Goal: Contribute content: Contribute content

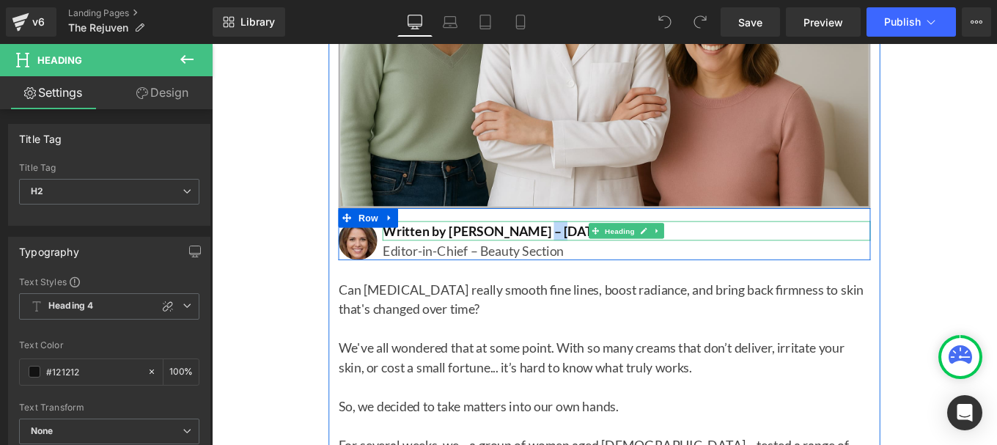
drag, startPoint x: 564, startPoint y: 223, endPoint x: 588, endPoint y: 221, distance: 25.0
click at [588, 244] on h2 "Written by [PERSON_NAME] – [DATE]" at bounding box center [680, 255] width 551 height 22
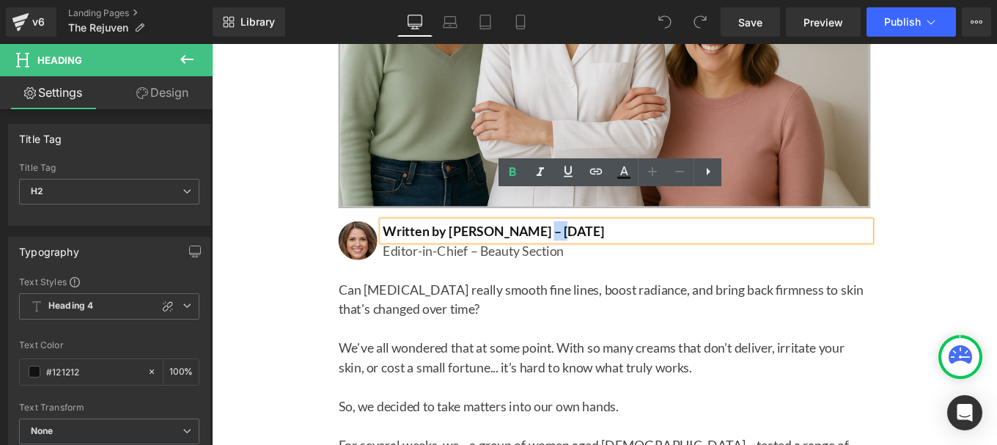
paste div
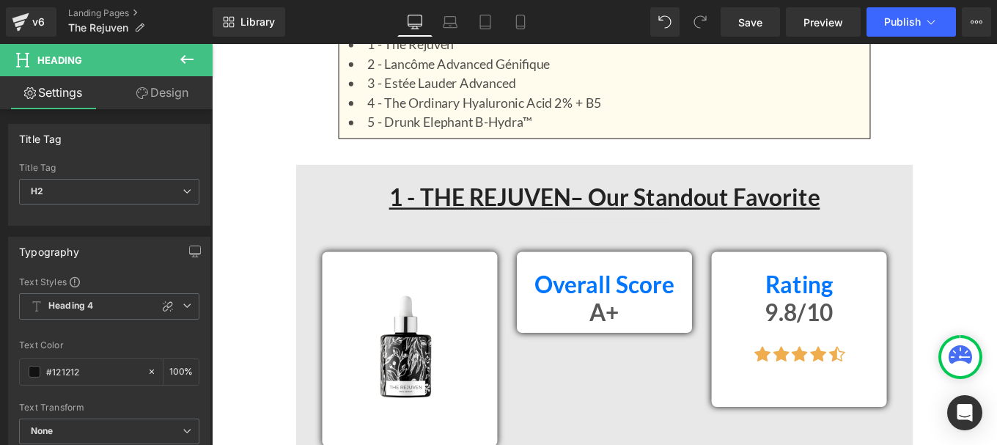
scroll to position [1352, 0]
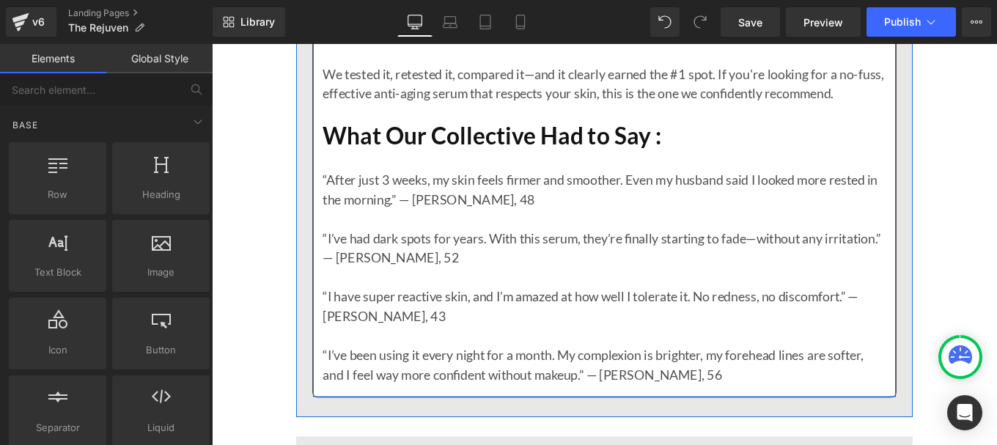
scroll to position [3382, 0]
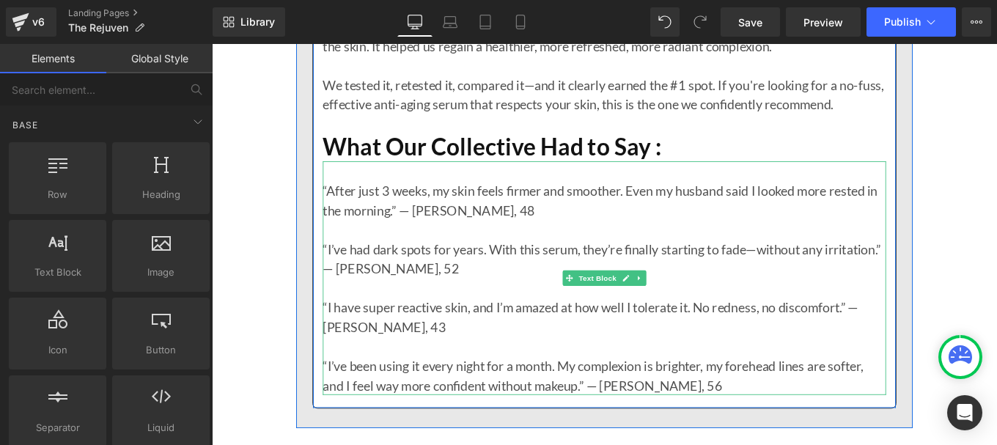
drag, startPoint x: 909, startPoint y: 213, endPoint x: 399, endPoint y: 204, distance: 509.4
click at [909, 243] on p at bounding box center [655, 254] width 636 height 22
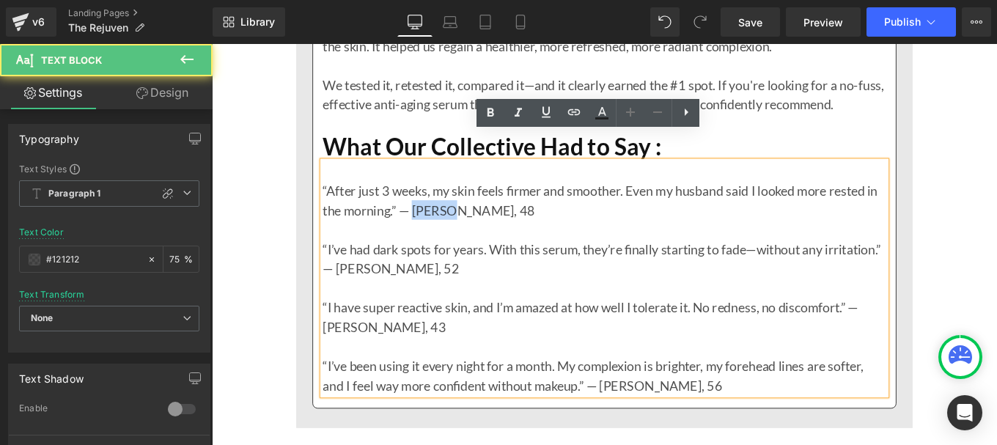
drag, startPoint x: 435, startPoint y: 200, endPoint x: 476, endPoint y: 199, distance: 40.3
click at [476, 199] on p "“After just 3 weeks, my skin feels firmer and smoother. Even my husband said I …" at bounding box center [655, 221] width 636 height 44
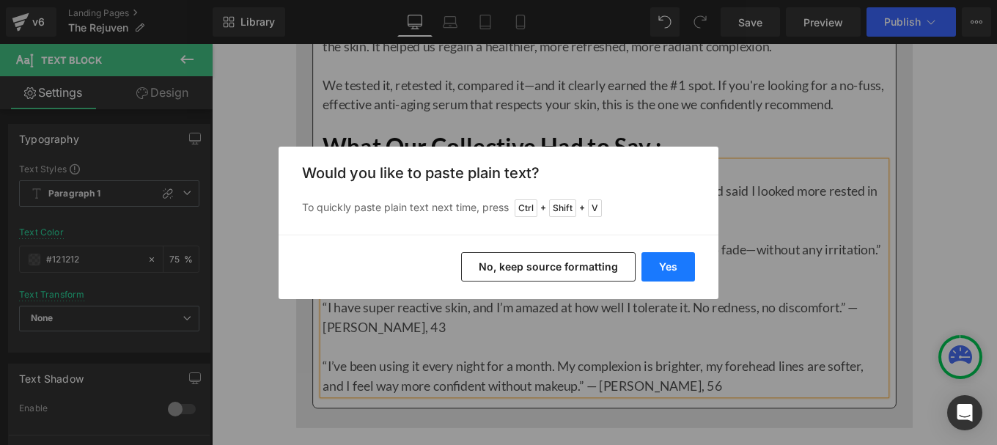
drag, startPoint x: 667, startPoint y: 270, endPoint x: 454, endPoint y: 227, distance: 217.6
click at [0, 0] on button "Yes" at bounding box center [0, 0] width 0 height 0
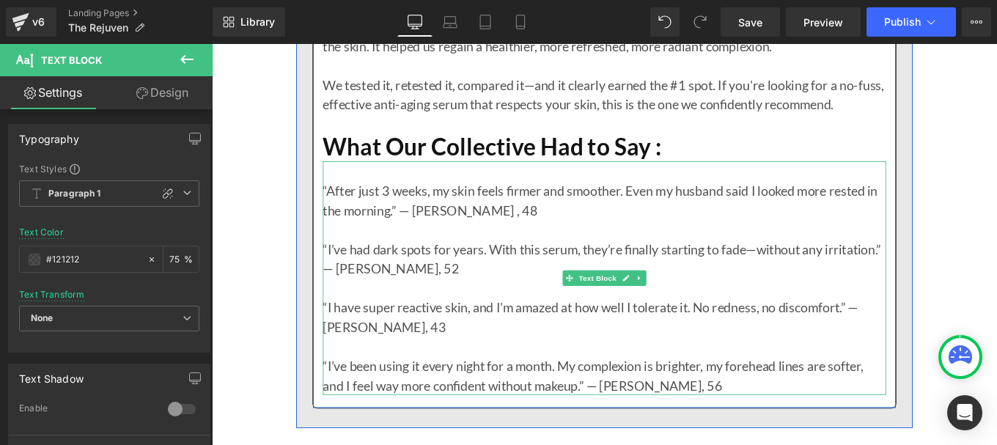
click at [473, 204] on p "“After just 3 weeks, my skin feels firmer and smoother. Even my husband said I …" at bounding box center [655, 221] width 636 height 44
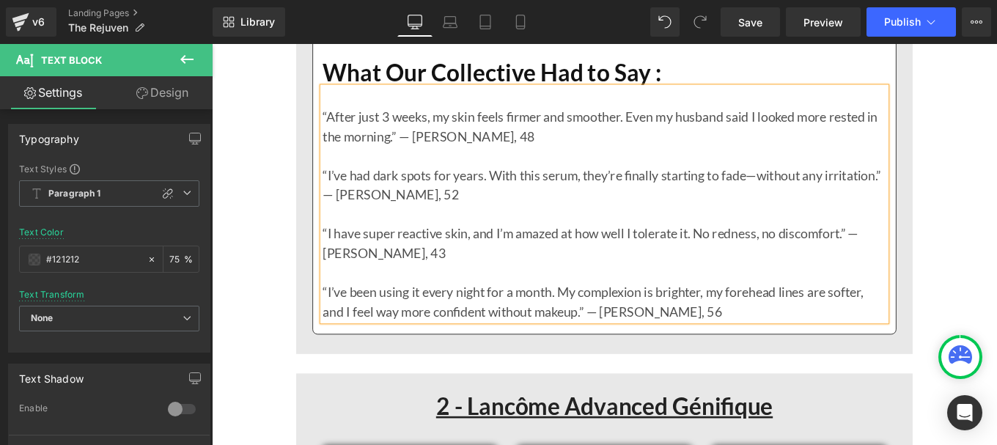
scroll to position [3465, 0]
click at [915, 160] on p at bounding box center [655, 171] width 636 height 22
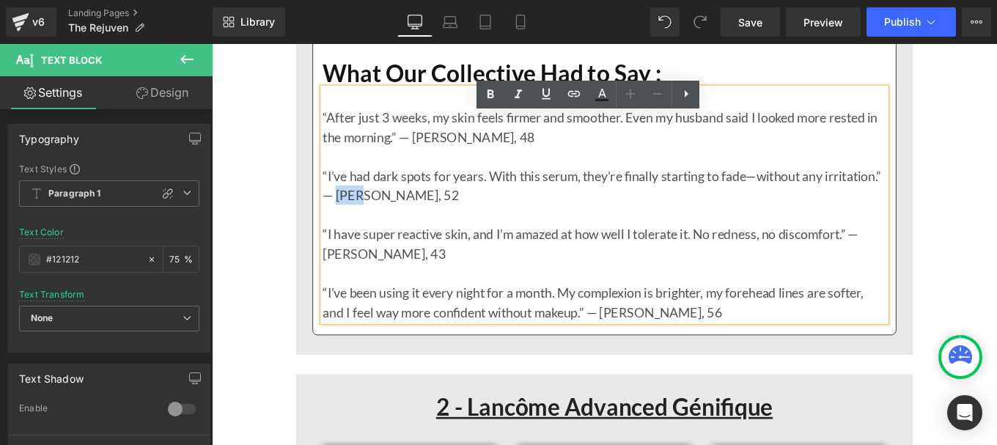
drag, startPoint x: 418, startPoint y: 183, endPoint x: 447, endPoint y: 179, distance: 29.6
click at [447, 182] on p "“I’ve had dark spots for years. With this serum, they’re finally starting to fa…" at bounding box center [655, 204] width 636 height 44
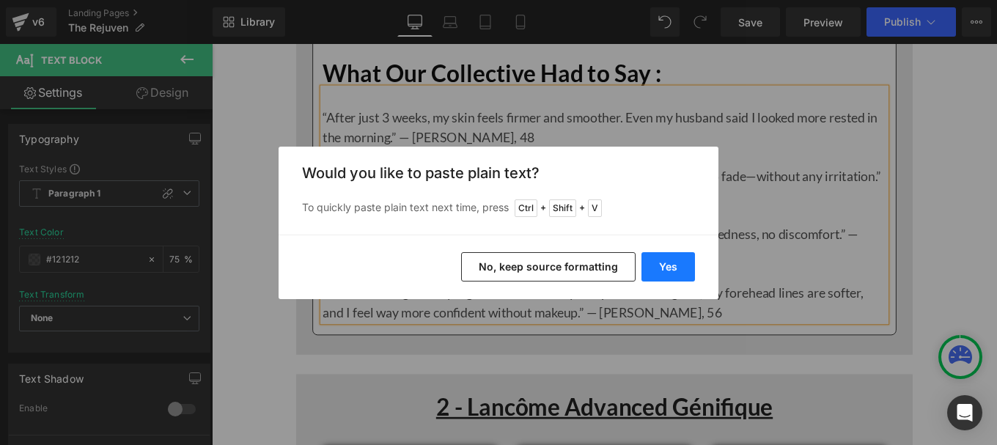
drag, startPoint x: 674, startPoint y: 257, endPoint x: 385, endPoint y: 220, distance: 291.9
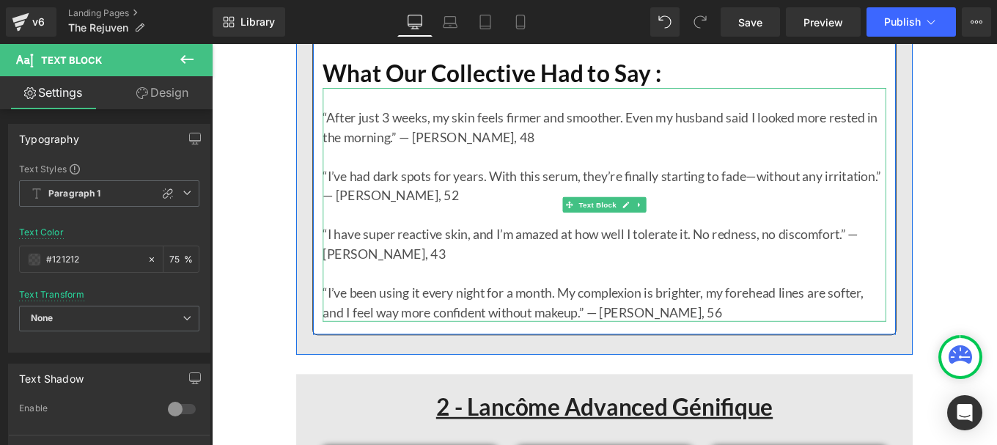
click at [892, 292] on p at bounding box center [655, 303] width 636 height 22
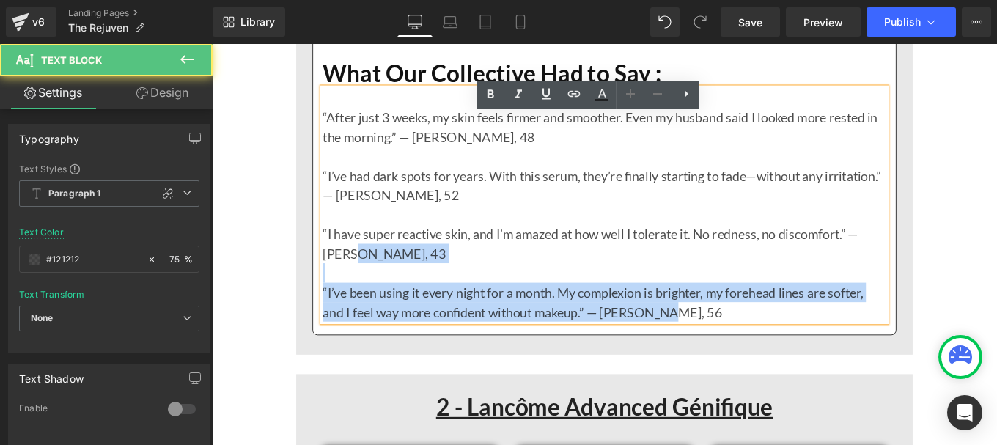
drag, startPoint x: 362, startPoint y: 250, endPoint x: 330, endPoint y: 251, distance: 32.3
click at [337, 251] on div "“After just 3 weeks, my skin feels firmer and smoother. Even my husband said I …" at bounding box center [655, 226] width 636 height 264
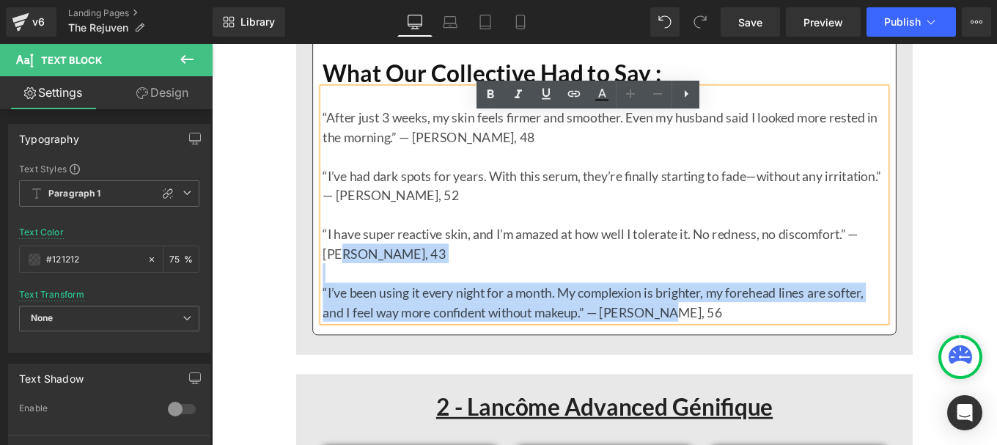
drag, startPoint x: 330, startPoint y: 251, endPoint x: 350, endPoint y: 251, distance: 20.5
click at [350, 251] on div "“After just 3 weeks, my skin feels firmer and smoother. Even my husband said I …" at bounding box center [655, 226] width 636 height 264
click at [350, 251] on p "“I have super reactive skin, and I’m amazed at how well I tolerate it. No redne…" at bounding box center [655, 270] width 636 height 44
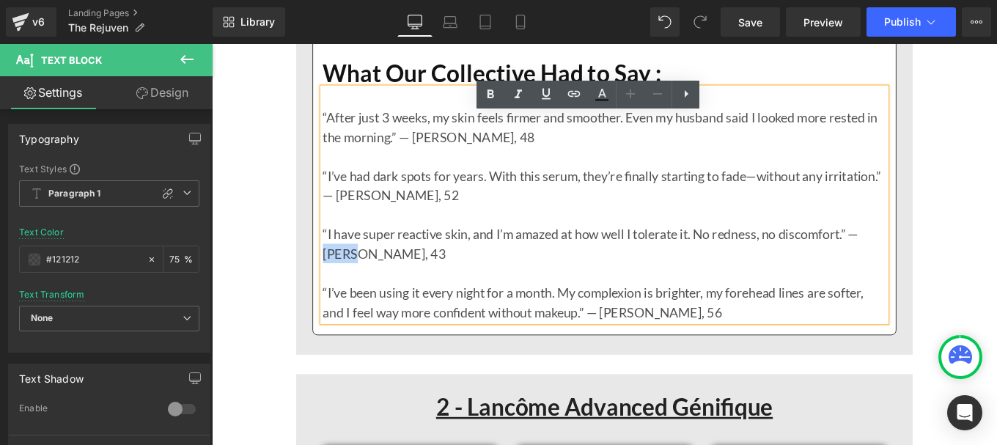
drag, startPoint x: 358, startPoint y: 250, endPoint x: 333, endPoint y: 250, distance: 24.2
click at [337, 250] on p "“I have super reactive skin, and I’m amazed at how well I tolerate it. No redne…" at bounding box center [655, 270] width 636 height 44
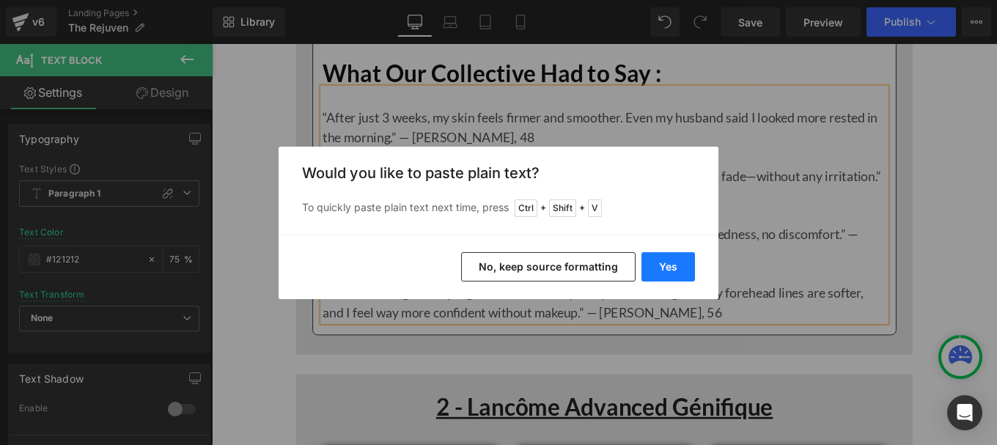
click at [0, 0] on button "Yes" at bounding box center [0, 0] width 0 height 0
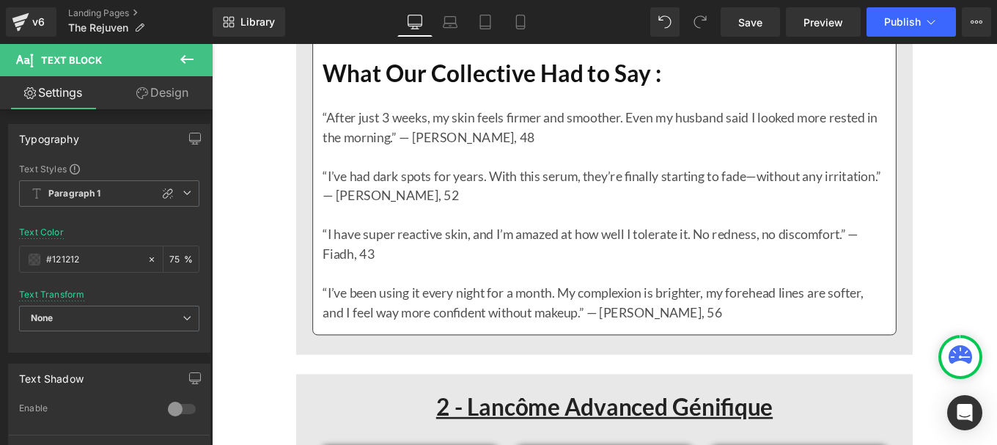
drag, startPoint x: 910, startPoint y: 224, endPoint x: 752, endPoint y: 232, distance: 158.5
click at [910, 248] on p "“I have super reactive skin, and I’m amazed at how well I tolerate it. No redne…" at bounding box center [655, 270] width 636 height 44
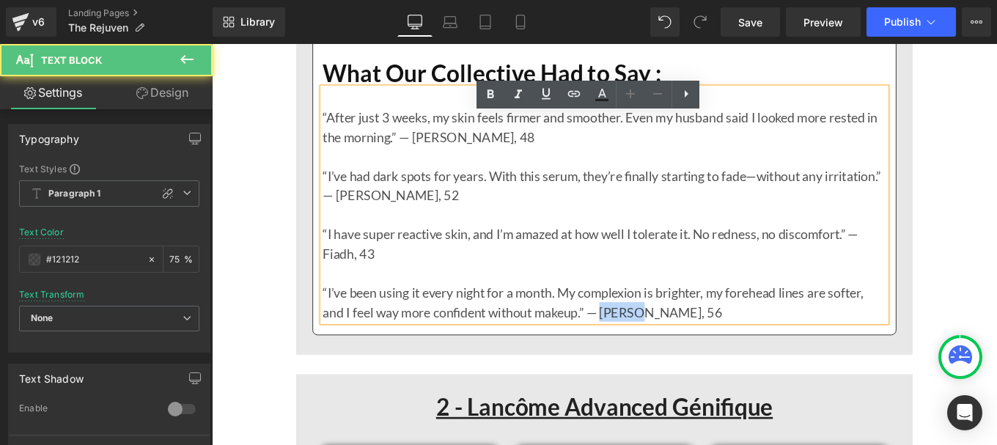
drag, startPoint x: 652, startPoint y: 312, endPoint x: 690, endPoint y: 313, distance: 38.1
click at [690, 314] on p "“I’ve been using it every night for a month. My complexion is brighter, my fore…" at bounding box center [655, 336] width 636 height 44
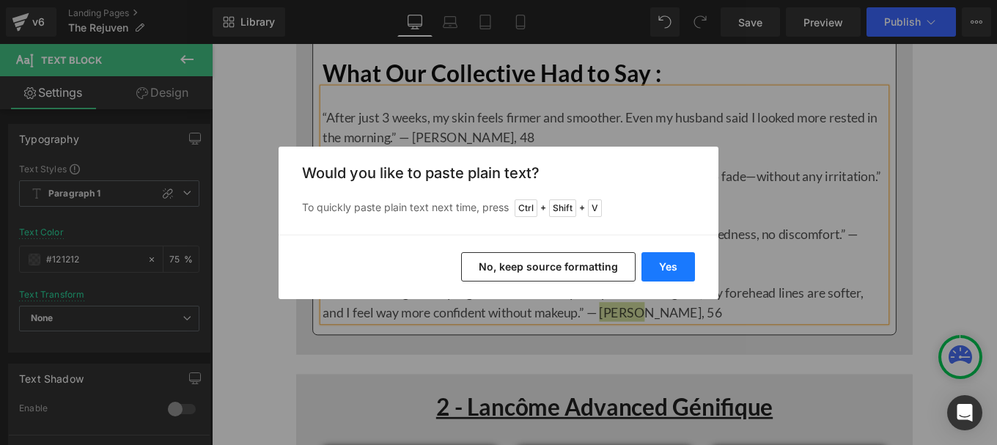
click at [0, 0] on button "Yes" at bounding box center [0, 0] width 0 height 0
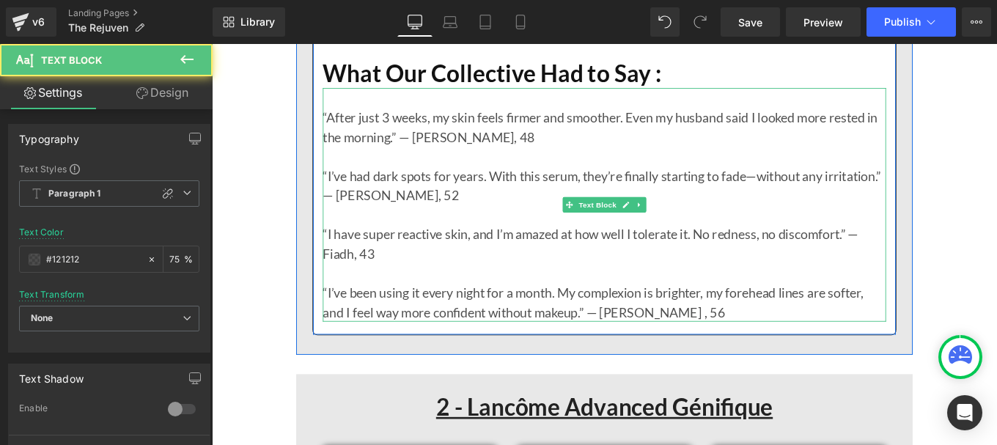
click at [698, 319] on p "“I’ve been using it every night for a month. My complexion is brighter, my fore…" at bounding box center [655, 336] width 636 height 44
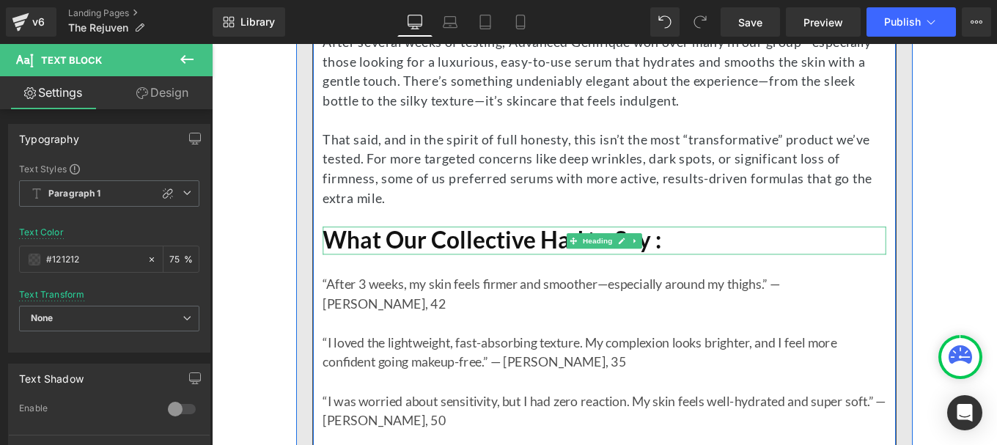
scroll to position [5736, 0]
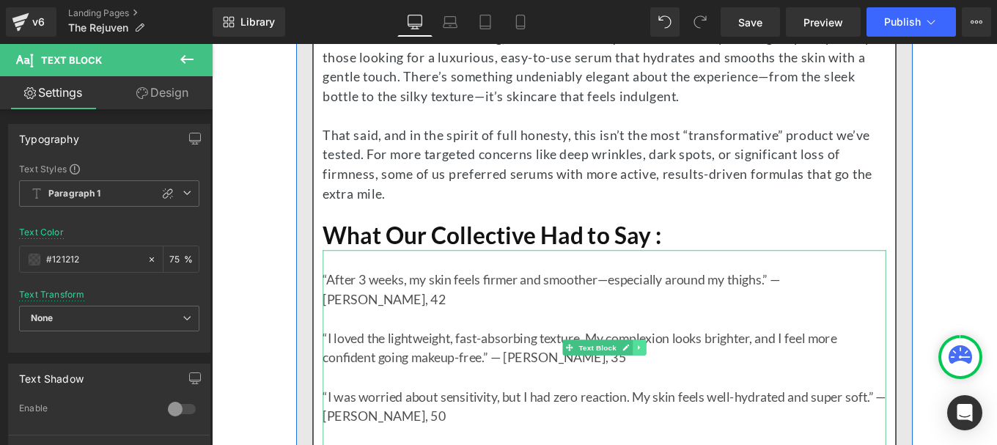
click at [693, 383] on icon at bounding box center [694, 387] width 8 height 9
click at [686, 378] on link at bounding box center [686, 387] width 15 height 18
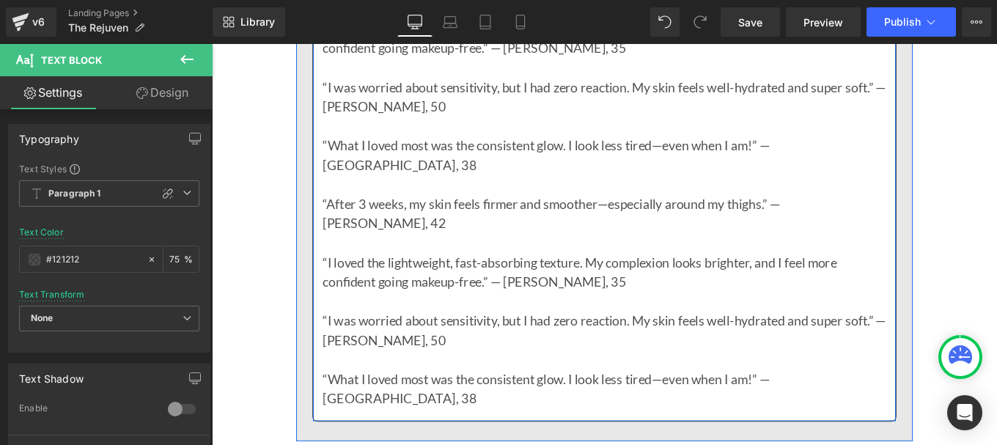
scroll to position [6098, 0]
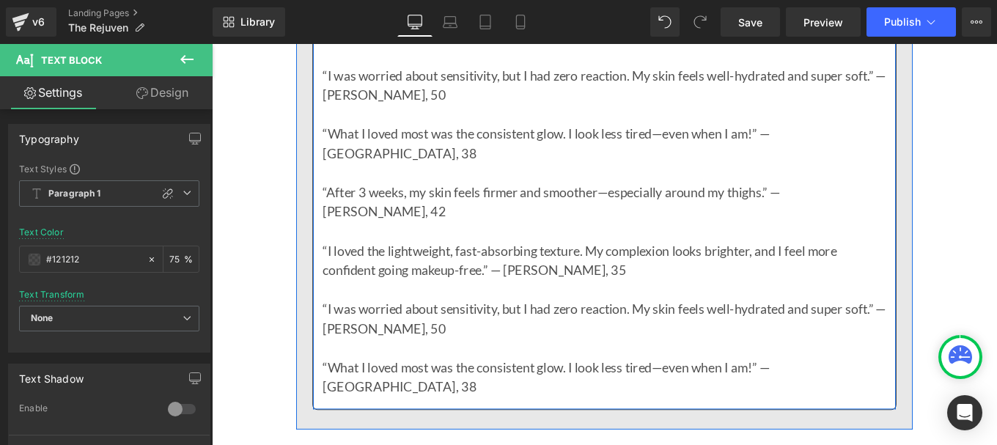
click at [629, 266] on p "“I loved the lightweight, fast-absorbing texture. My complexion looks brighter,…" at bounding box center [655, 288] width 636 height 44
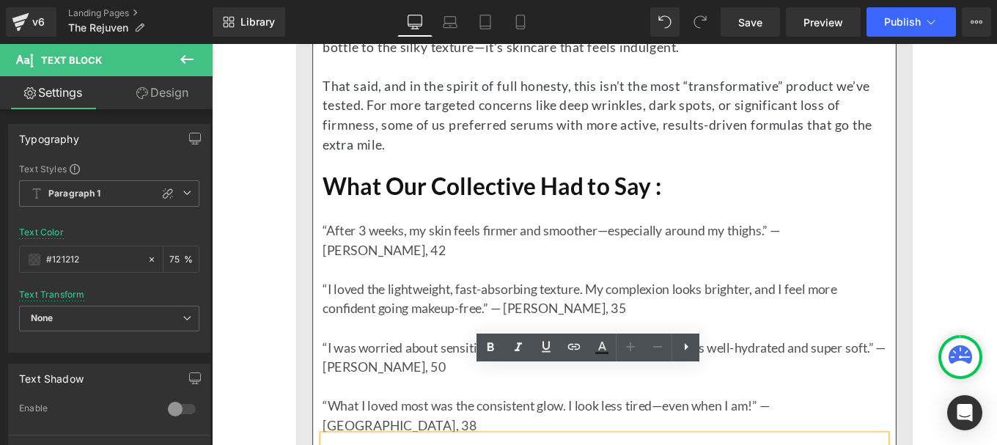
scroll to position [5790, 0]
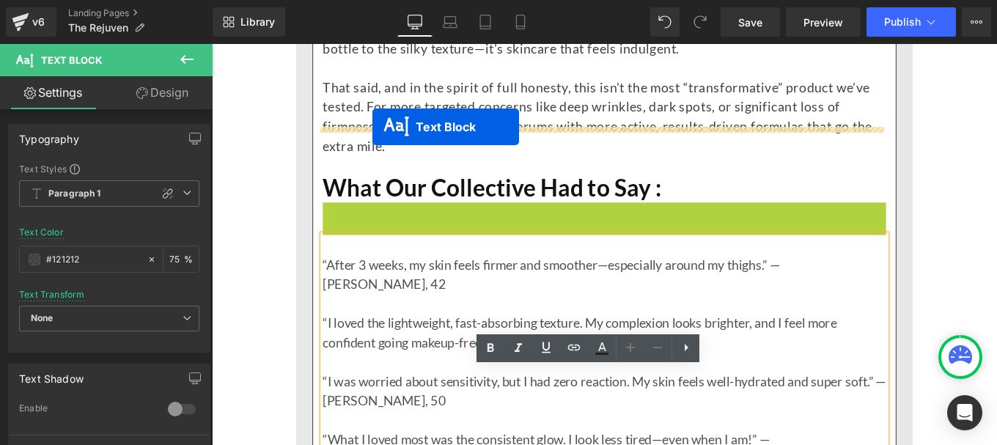
drag, startPoint x: 586, startPoint y: 302, endPoint x: 393, endPoint y: 138, distance: 253.2
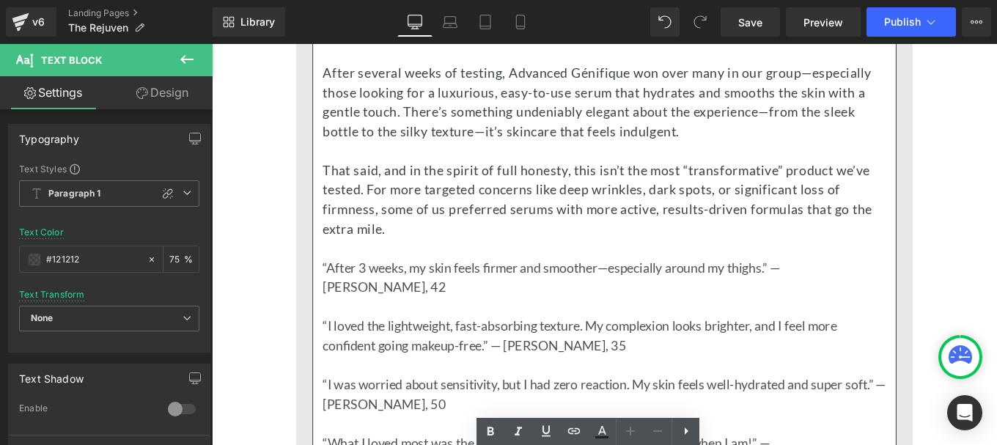
scroll to position [5695, 0]
click at [399, 178] on span "That said, and in the spirit of full honesty, this isn’t the most “transformati…" at bounding box center [647, 220] width 621 height 84
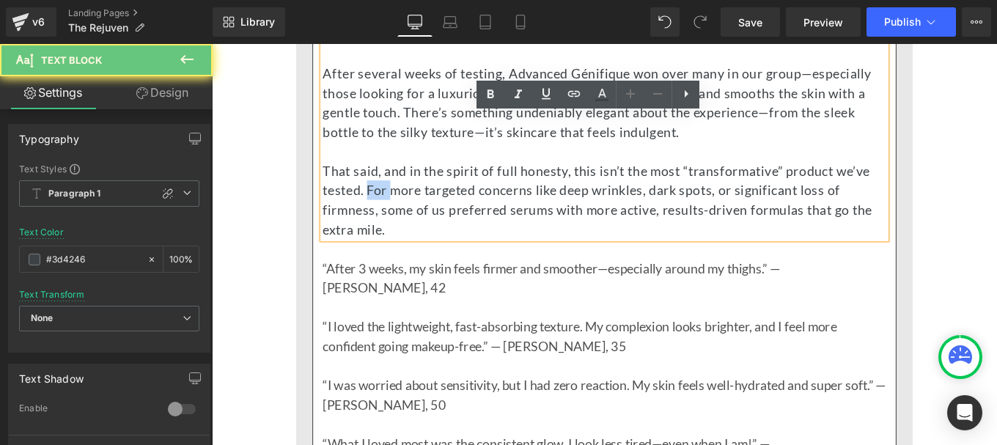
click at [399, 178] on span "That said, and in the spirit of full honesty, this isn’t the most “transformati…" at bounding box center [647, 220] width 621 height 84
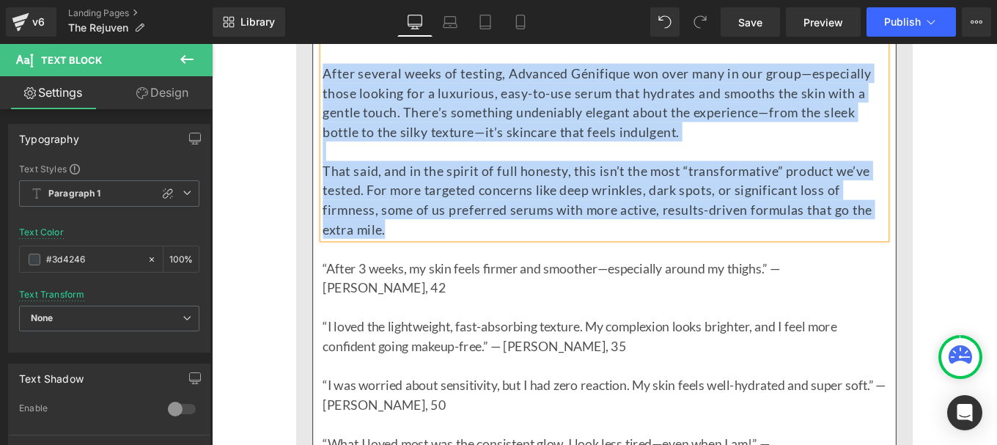
copy div "After several weeks of testing, Advanced Génifique won over many in our group—e…"
click at [418, 352] on p "“I loved the lightweight, fast-absorbing texture. My complexion looks brighter,…" at bounding box center [655, 374] width 636 height 44
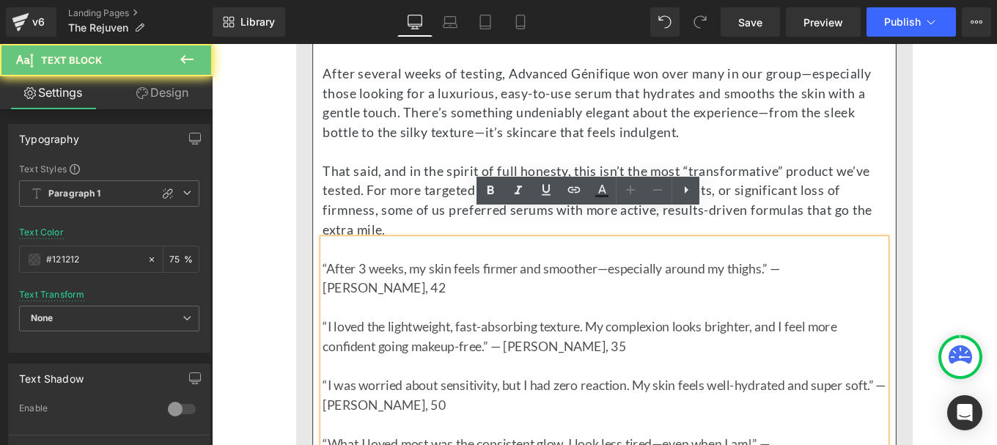
click at [418, 352] on p "“I loved the lightweight, fast-absorbing texture. My complexion looks brighter,…" at bounding box center [655, 374] width 636 height 44
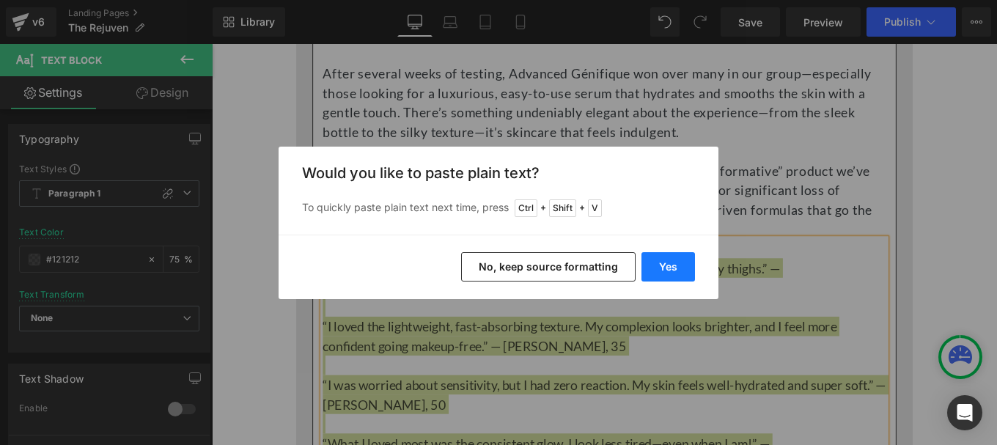
click at [0, 0] on button "Yes" at bounding box center [0, 0] width 0 height 0
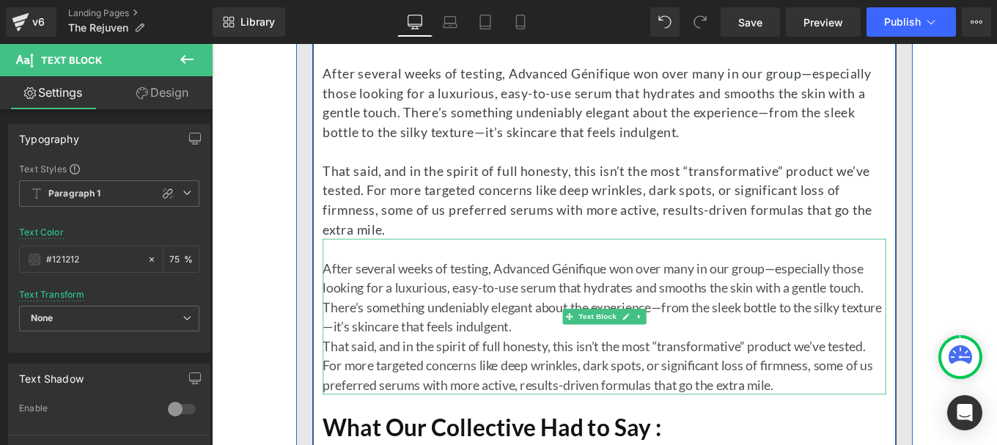
click at [617, 332] on p "After several weeks of testing, Advanced Génifique won over many in our group—e…" at bounding box center [655, 330] width 636 height 88
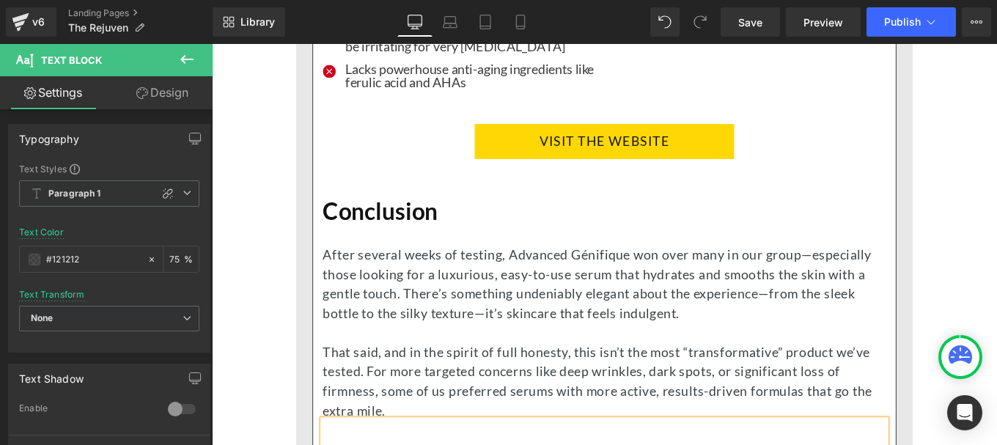
scroll to position [5484, 0]
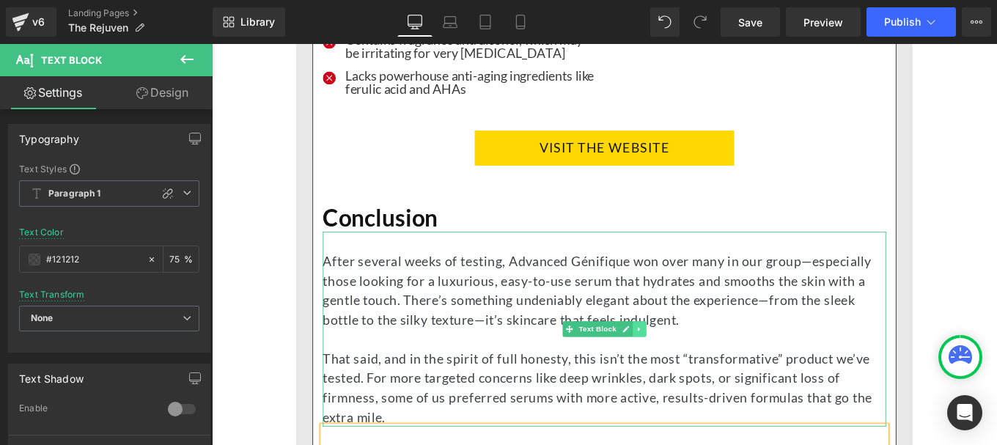
click at [690, 361] on icon at bounding box center [694, 365] width 8 height 9
click at [698, 361] on icon at bounding box center [702, 365] width 8 height 9
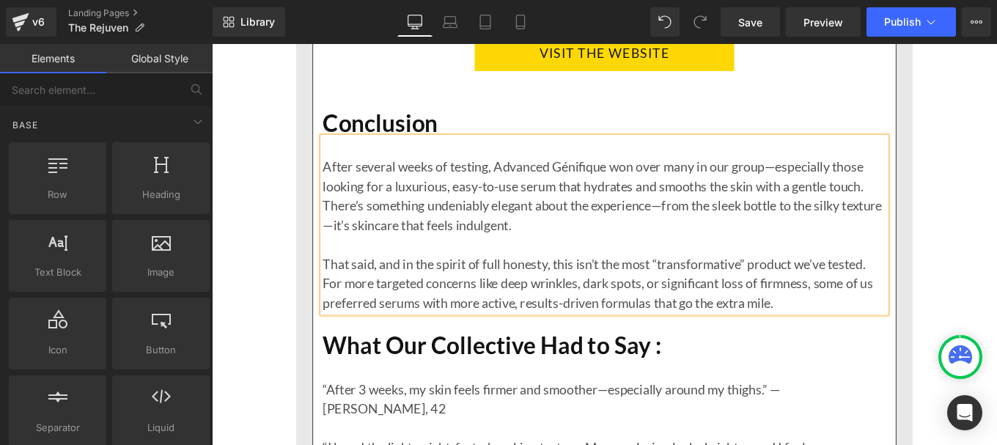
scroll to position [5629, 0]
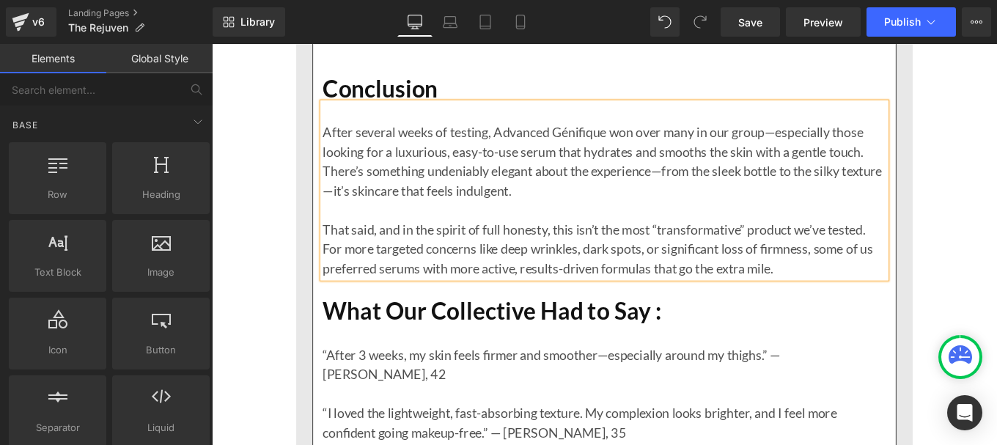
click at [901, 221] on p at bounding box center [655, 232] width 636 height 22
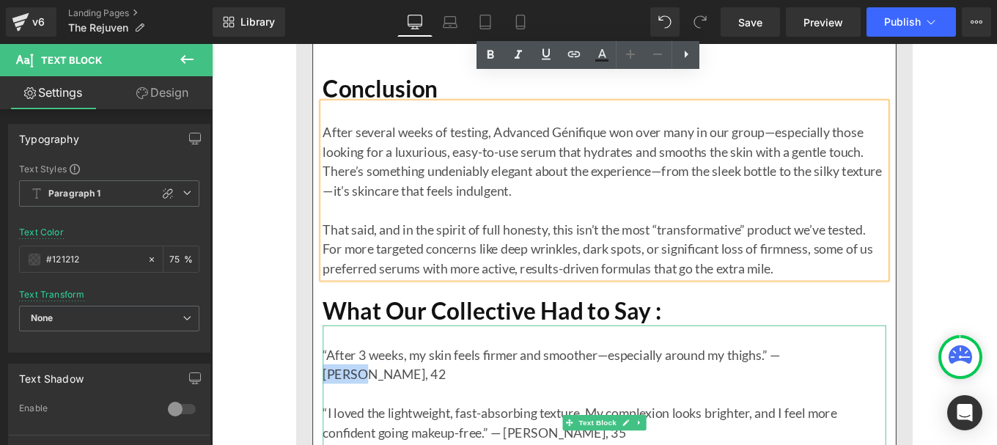
drag, startPoint x: 879, startPoint y: 367, endPoint x: 900, endPoint y: 361, distance: 22.3
click at [900, 384] on p "“After 3 weeks, my skin feels firmer and smoother—especially around my thighs.”…" at bounding box center [655, 406] width 636 height 44
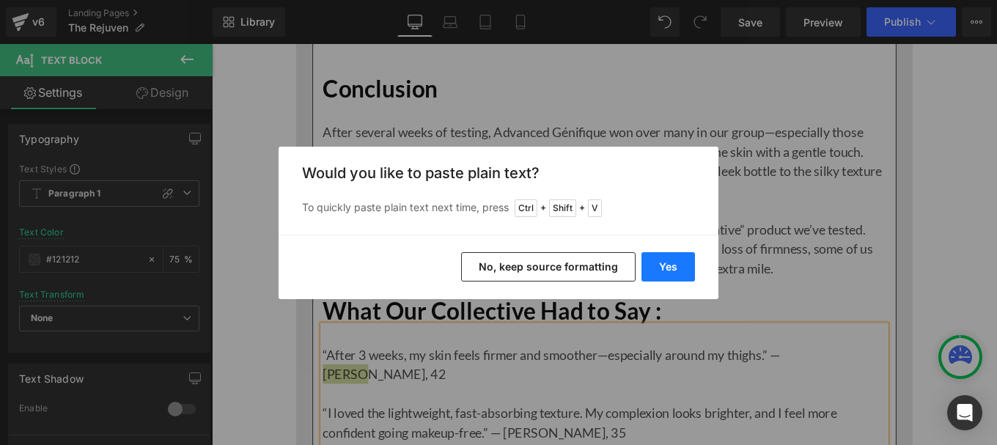
click at [648, 259] on button "Yes" at bounding box center [667, 266] width 53 height 29
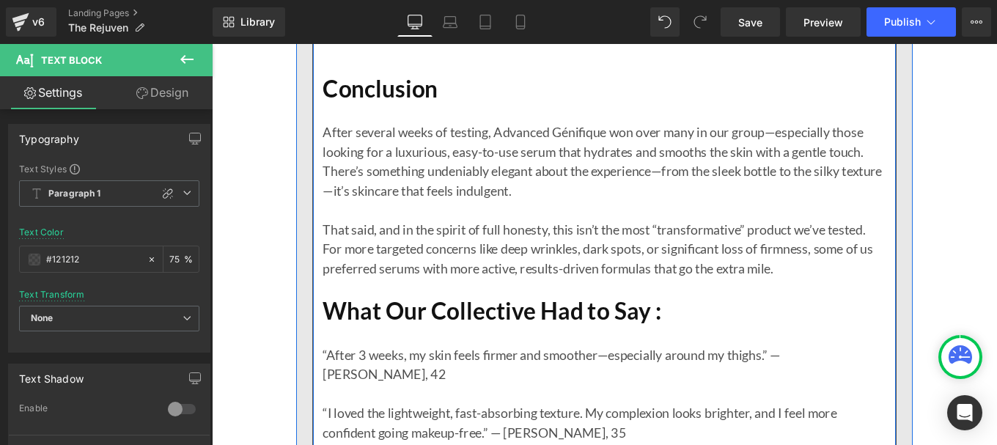
click at [923, 330] on h1 "What Our Collective Had to Say :" at bounding box center [655, 346] width 636 height 32
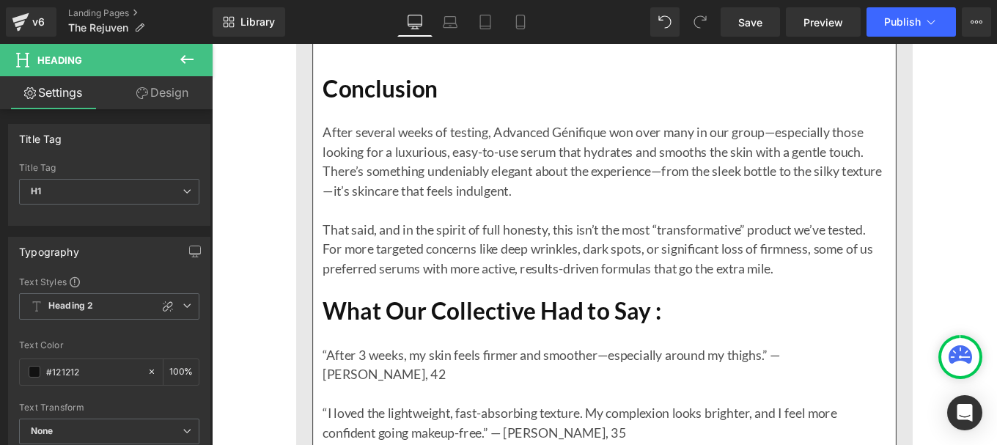
drag, startPoint x: 504, startPoint y: 385, endPoint x: 542, endPoint y: 385, distance: 38.1
type textarea "Content"
drag, startPoint x: 503, startPoint y: 381, endPoint x: 523, endPoint y: 387, distance: 20.6
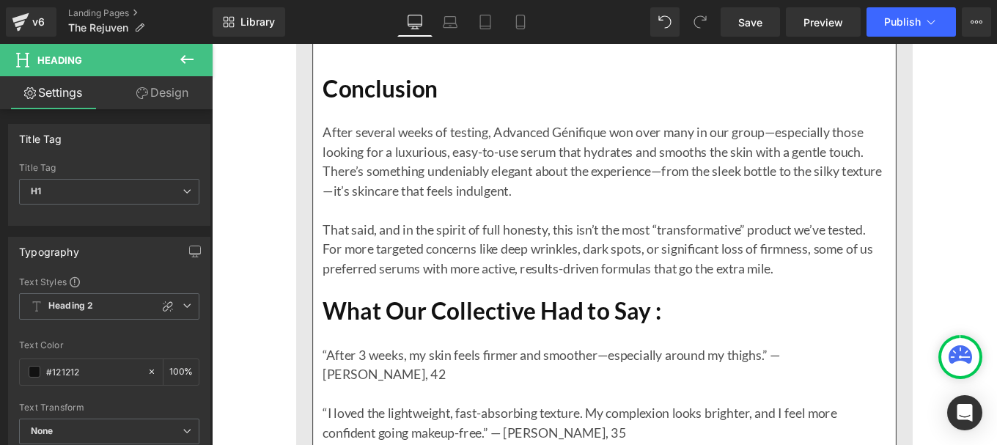
drag, startPoint x: 505, startPoint y: 387, endPoint x: 535, endPoint y: 386, distance: 30.1
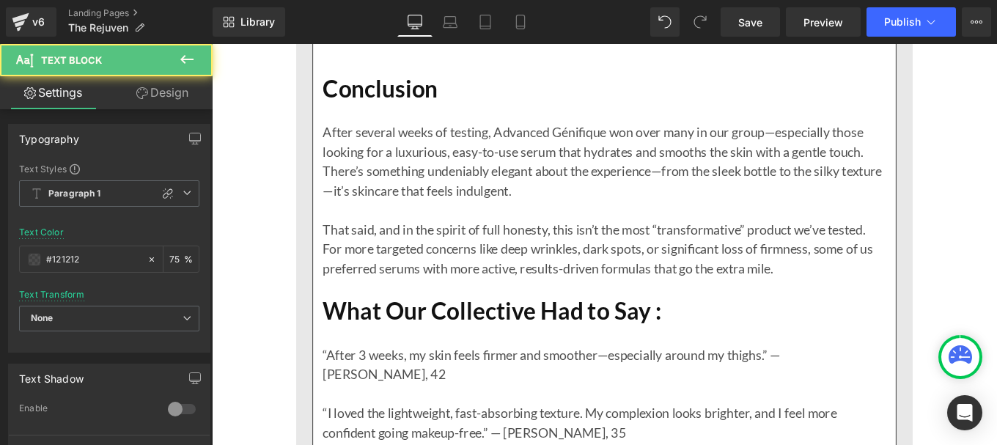
click at [693, 428] on p at bounding box center [655, 439] width 636 height 22
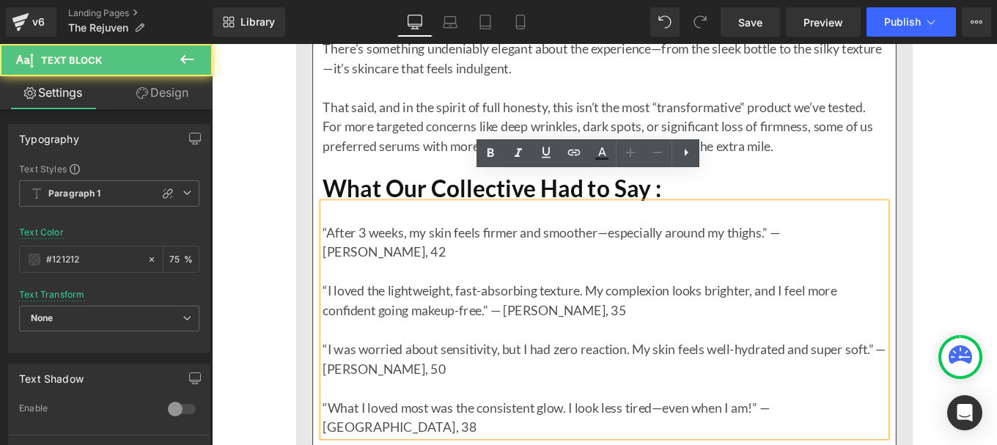
scroll to position [5769, 0]
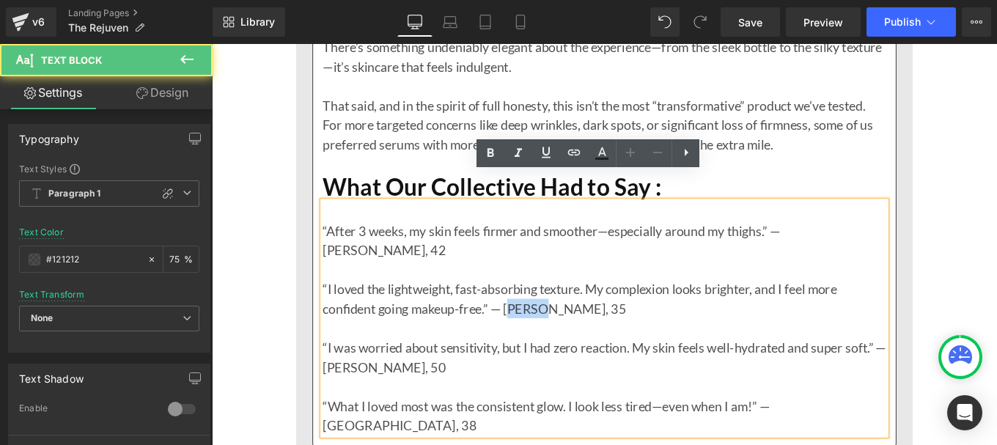
drag, startPoint x: 544, startPoint y: 290, endPoint x: 580, endPoint y: 293, distance: 36.8
click at [580, 310] on p "“I loved the lightweight, fast-absorbing texture. My complexion looks brighter,…" at bounding box center [655, 332] width 636 height 44
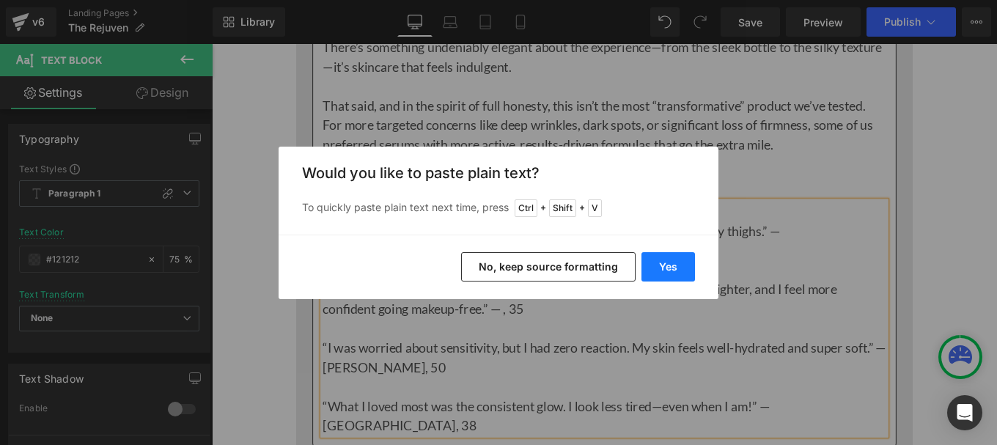
click at [665, 265] on button "Yes" at bounding box center [667, 266] width 53 height 29
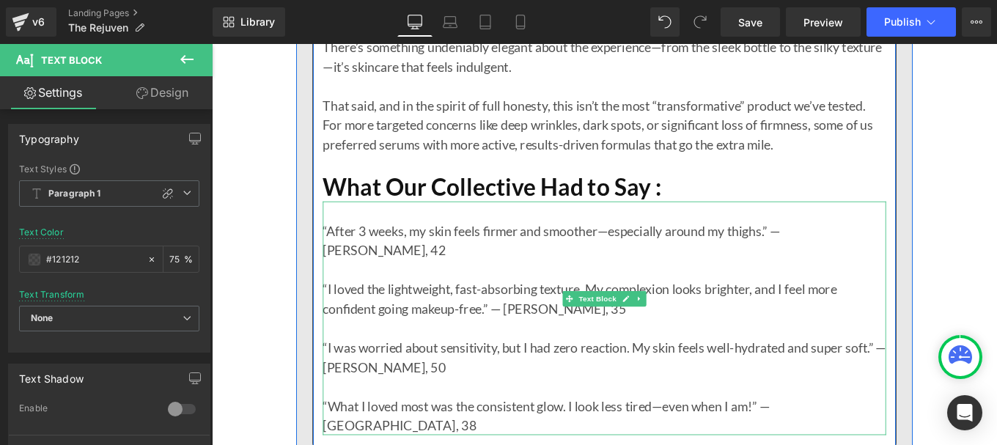
click at [923, 310] on p "“I loved the lightweight, fast-absorbing texture. My complexion looks brighter,…" at bounding box center [655, 332] width 636 height 44
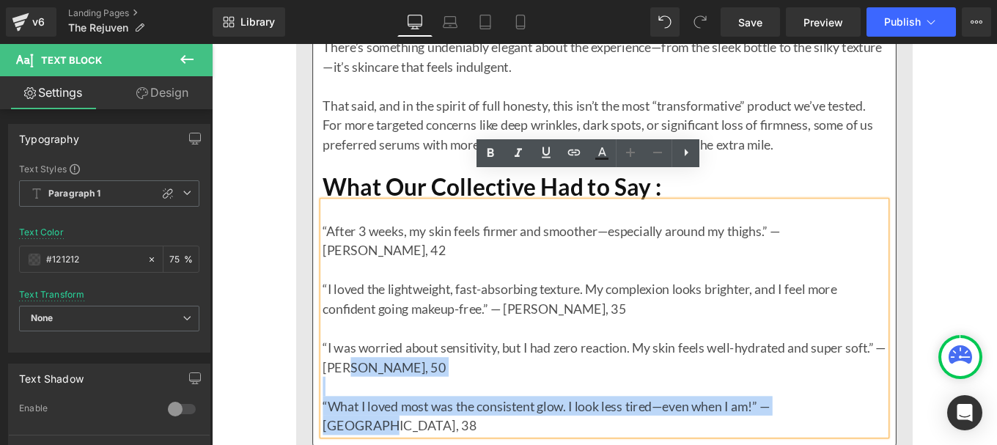
drag, startPoint x: 368, startPoint y: 357, endPoint x: 336, endPoint y: 355, distance: 31.6
click at [337, 376] on p "“I was worried about sensitivity, but I had zero reaction. My skin feels well-h…" at bounding box center [655, 398] width 636 height 44
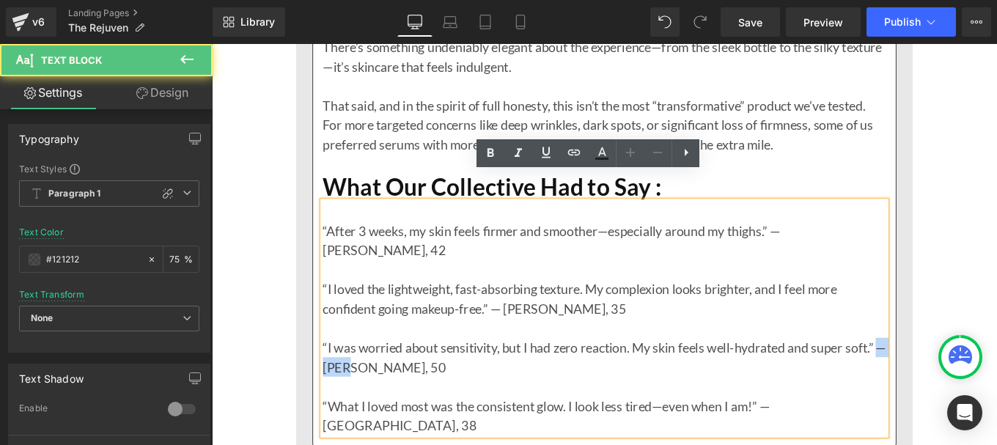
click at [347, 376] on p "“I was worried about sensitivity, but I had zero reaction. My skin feels well-h…" at bounding box center [655, 398] width 636 height 44
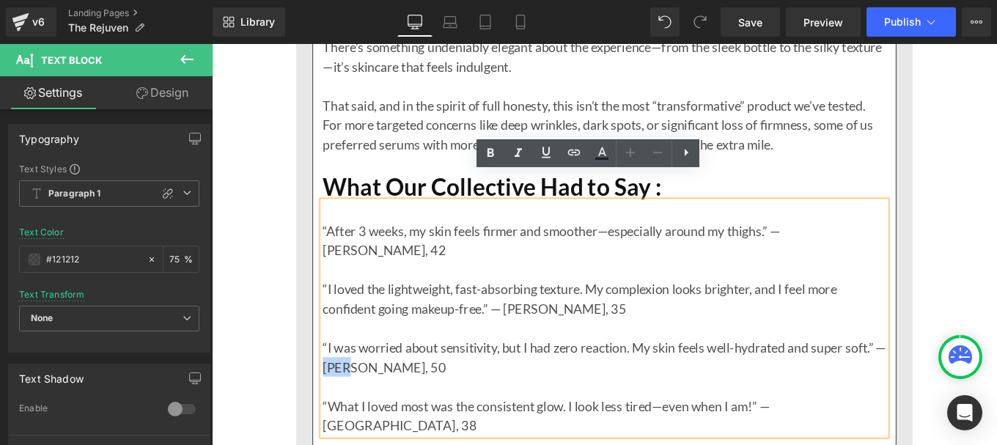
drag, startPoint x: 347, startPoint y: 354, endPoint x: 369, endPoint y: 355, distance: 22.7
click at [369, 376] on p "“I was worried about sensitivity, but I had zero reaction. My skin feels well-h…" at bounding box center [655, 398] width 636 height 44
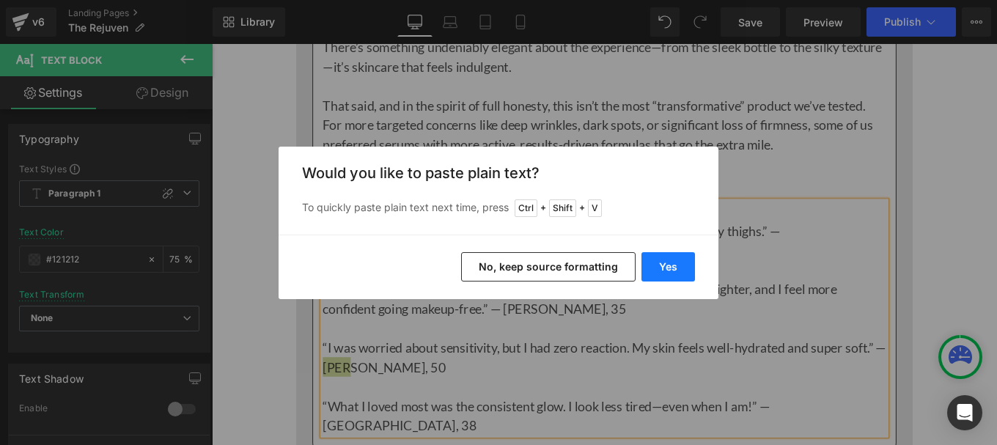
click at [670, 265] on button "Yes" at bounding box center [667, 266] width 53 height 29
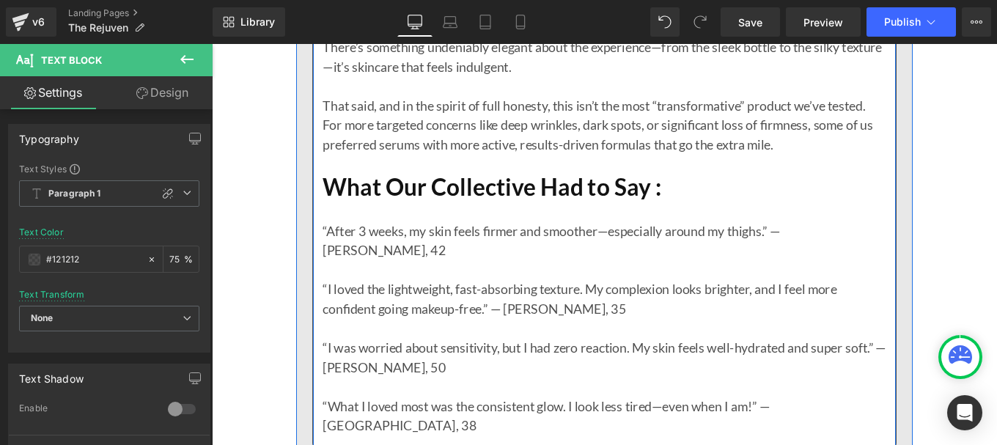
click at [926, 376] on p "“I was worried about sensitivity, but I had zero reaction. My skin feels well-h…" at bounding box center [655, 398] width 636 height 44
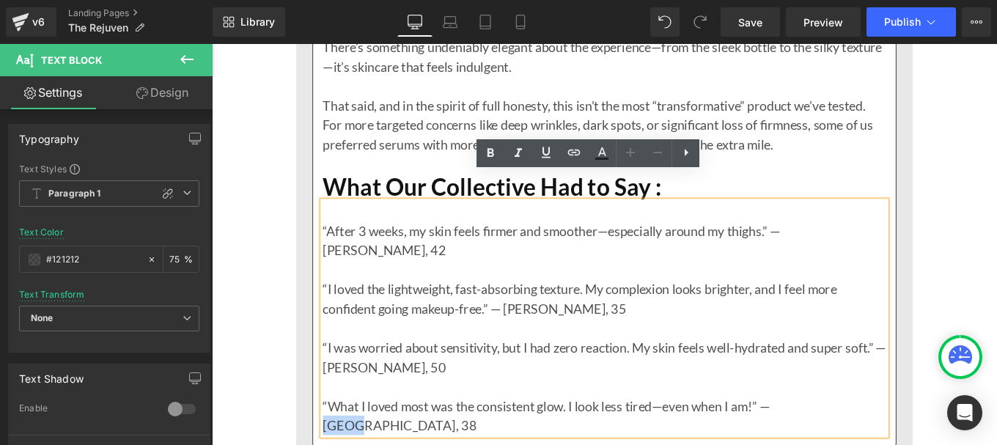
drag, startPoint x: 850, startPoint y: 402, endPoint x: 885, endPoint y: 402, distance: 34.4
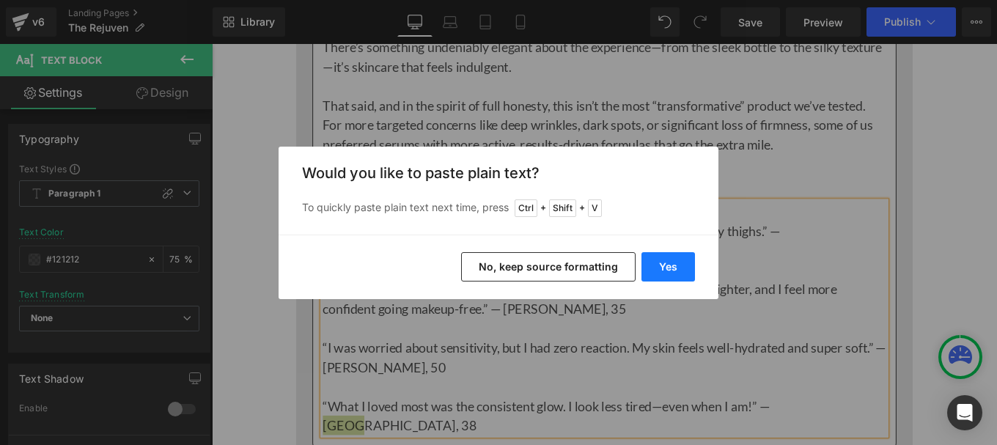
click at [662, 262] on button "Yes" at bounding box center [667, 266] width 53 height 29
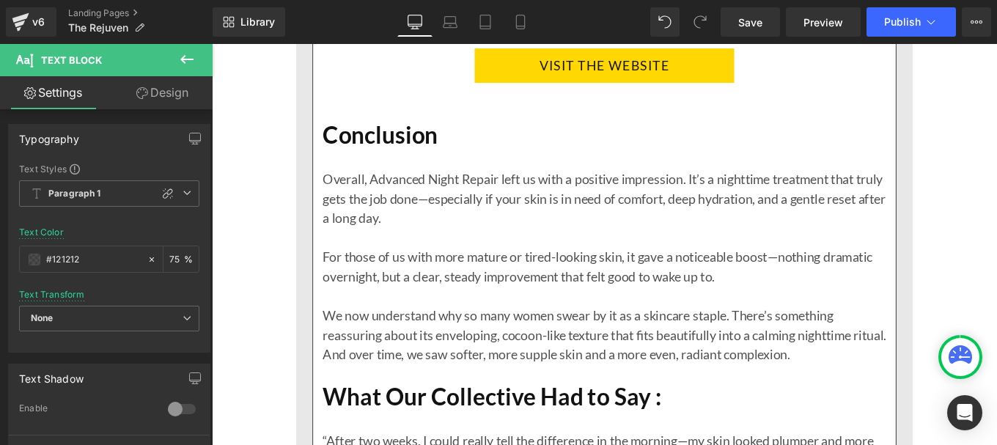
scroll to position [8021, 0]
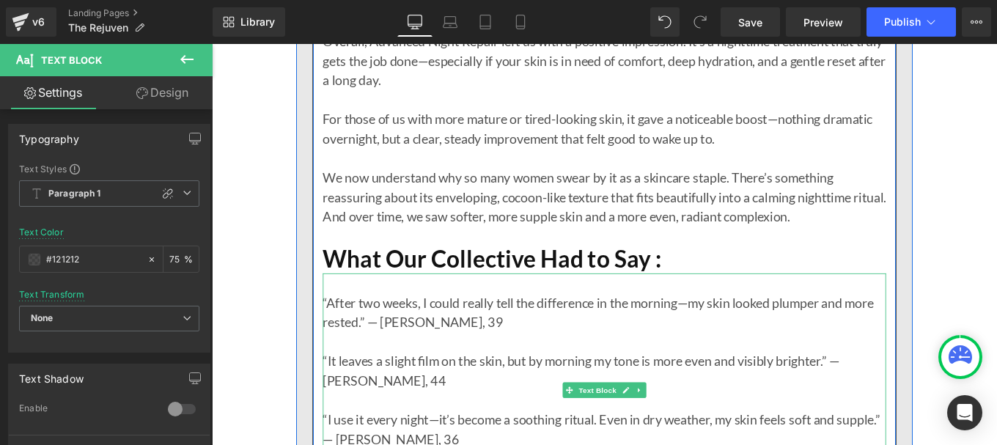
click at [909, 325] on p "“After two weeks, I could really tell the difference in the morning—my skin loo…" at bounding box center [655, 347] width 636 height 44
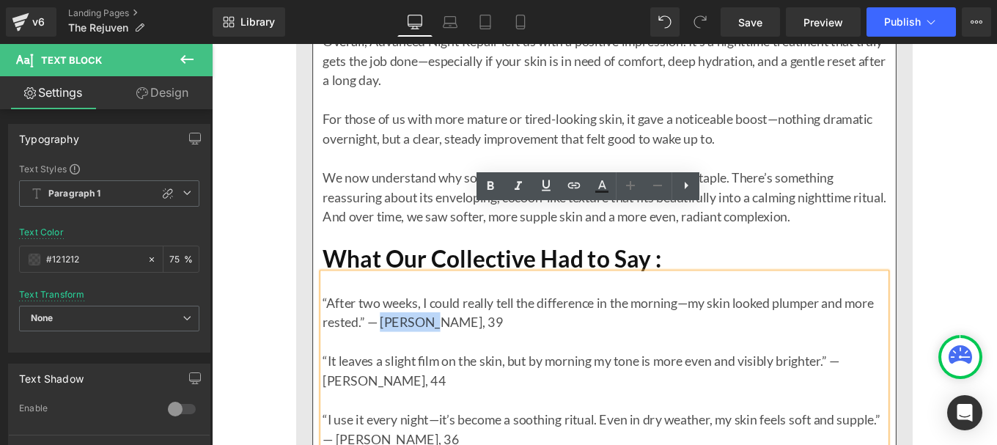
drag, startPoint x: 400, startPoint y: 282, endPoint x: 461, endPoint y: 283, distance: 60.8
click at [461, 325] on p "“After two weeks, I could really tell the difference in the morning—my skin loo…" at bounding box center [655, 347] width 636 height 44
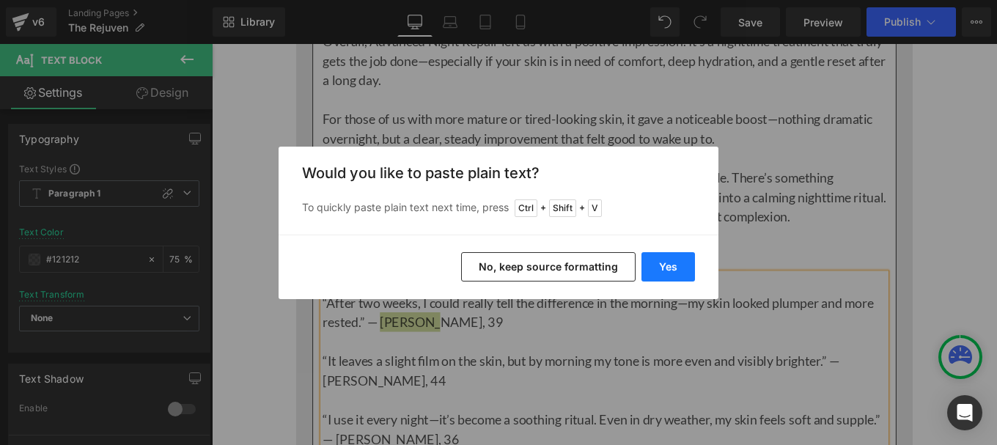
click at [664, 267] on button "Yes" at bounding box center [667, 266] width 53 height 29
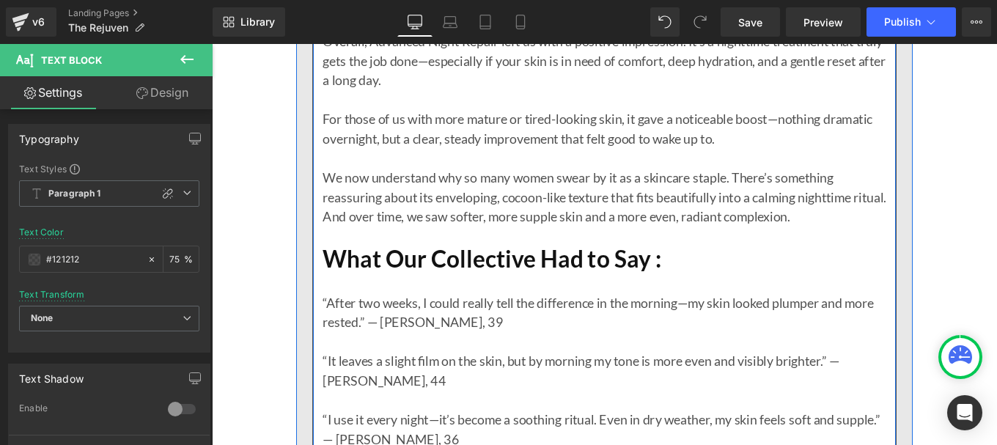
click at [905, 325] on p "“After two weeks, I could really tell the difference in the morning—my skin loo…" at bounding box center [655, 347] width 636 height 44
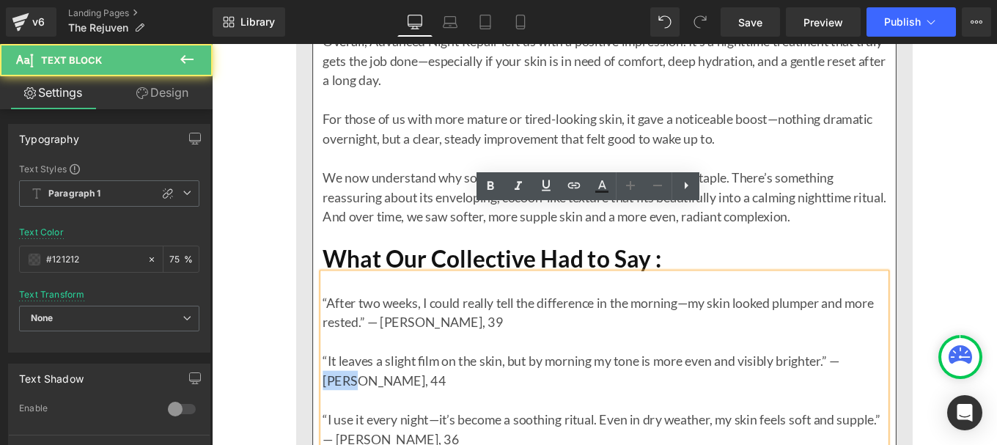
drag, startPoint x: 374, startPoint y: 346, endPoint x: 319, endPoint y: 351, distance: 55.2
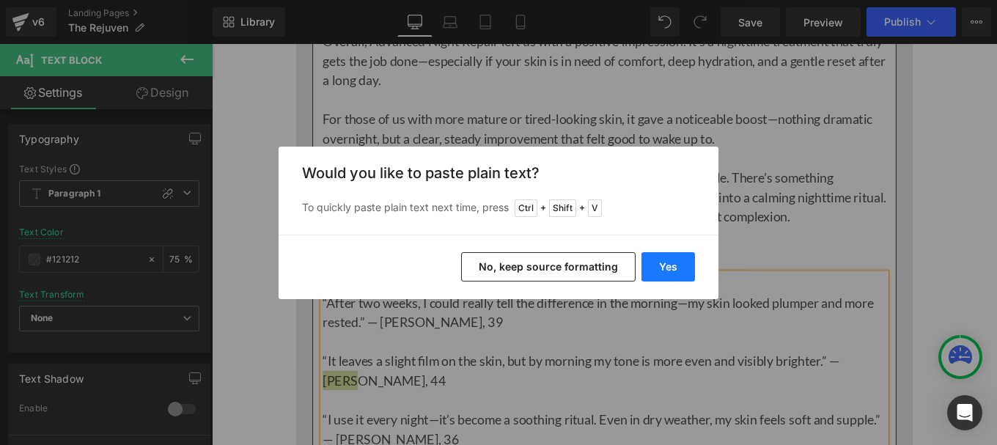
click at [677, 262] on button "Yes" at bounding box center [667, 266] width 53 height 29
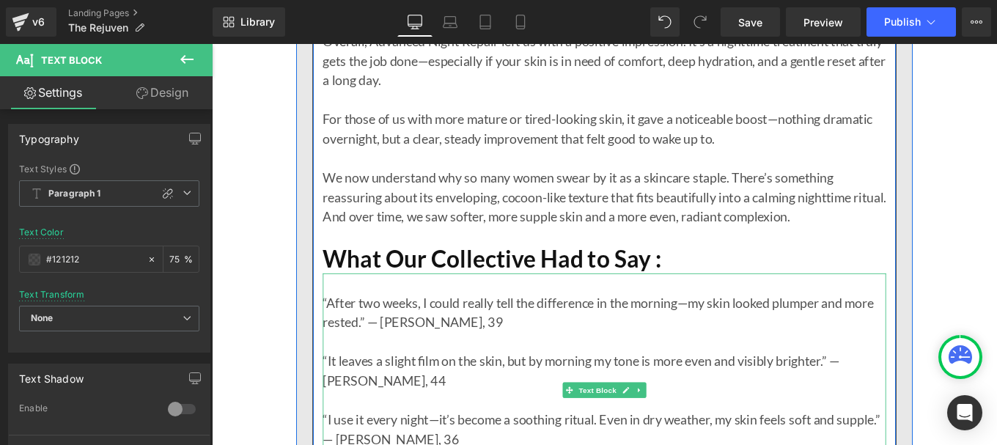
click at [923, 391] on p "“It leaves a slight film on the skin, but by morning my tone is more even and v…" at bounding box center [655, 413] width 636 height 44
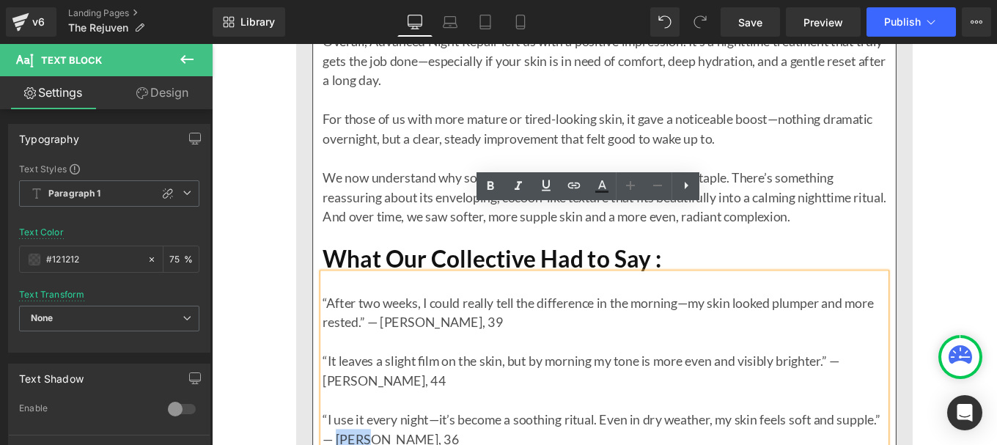
drag, startPoint x: 399, startPoint y: 412, endPoint x: 427, endPoint y: 411, distance: 27.9
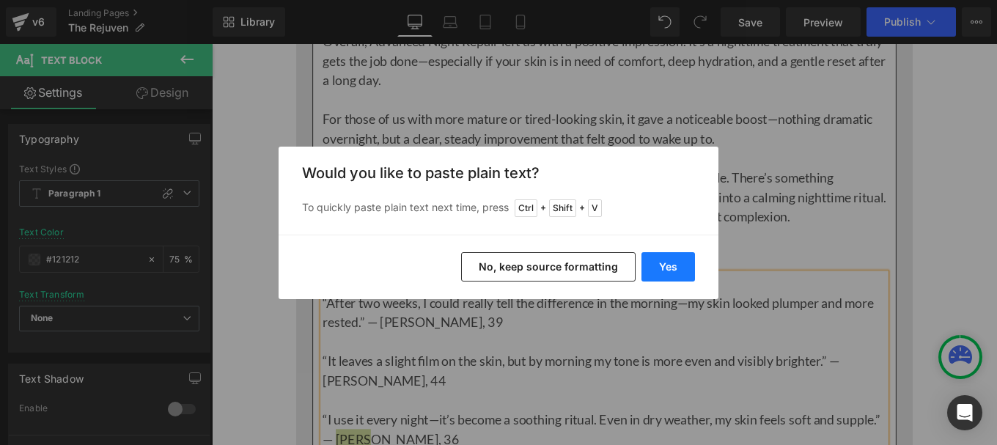
click at [666, 267] on button "Yes" at bounding box center [667, 266] width 53 height 29
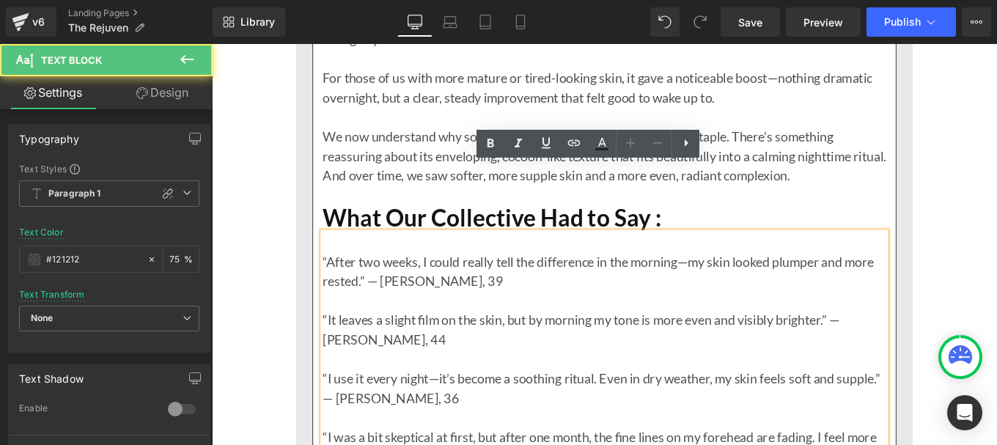
scroll to position [8069, 0]
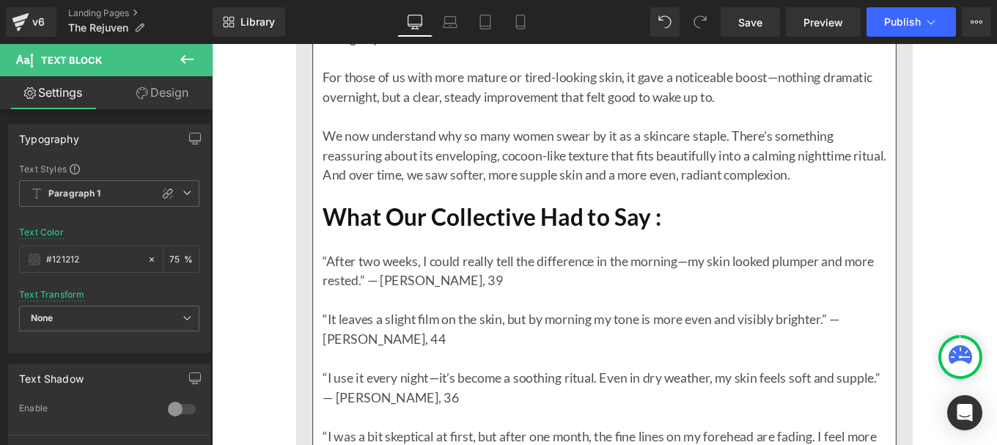
drag, startPoint x: 452, startPoint y: 389, endPoint x: 494, endPoint y: 392, distance: 41.9
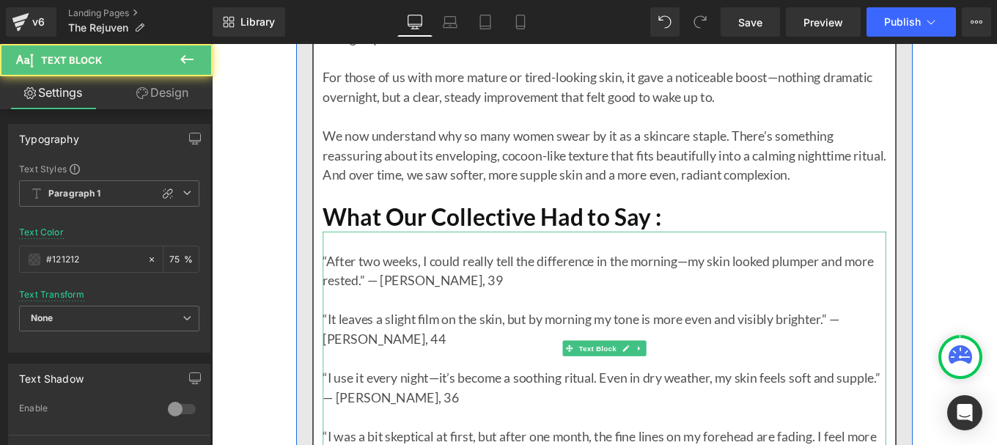
drag, startPoint x: 665, startPoint y: 432, endPoint x: 528, endPoint y: 433, distance: 137.0
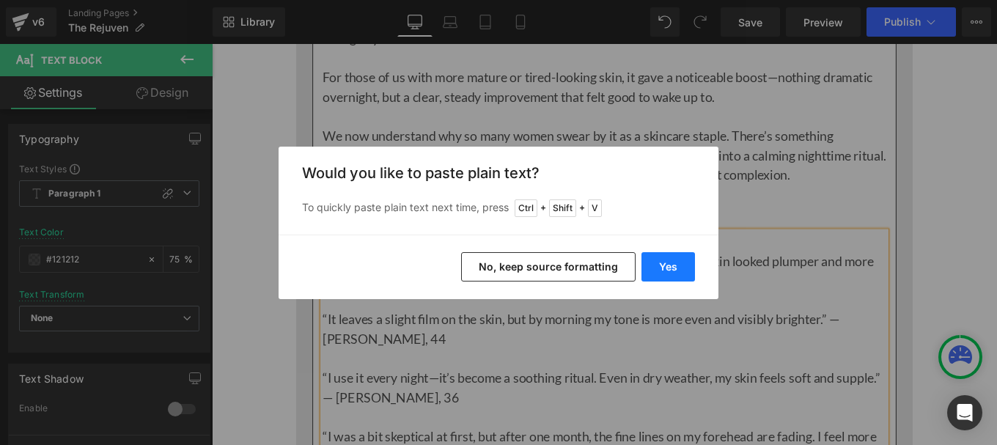
click at [668, 265] on button "Yes" at bounding box center [667, 266] width 53 height 29
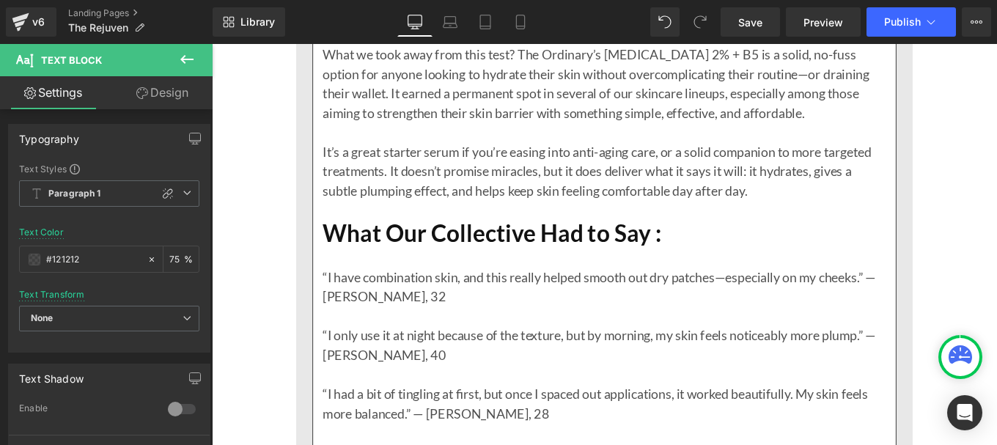
scroll to position [10476, 0]
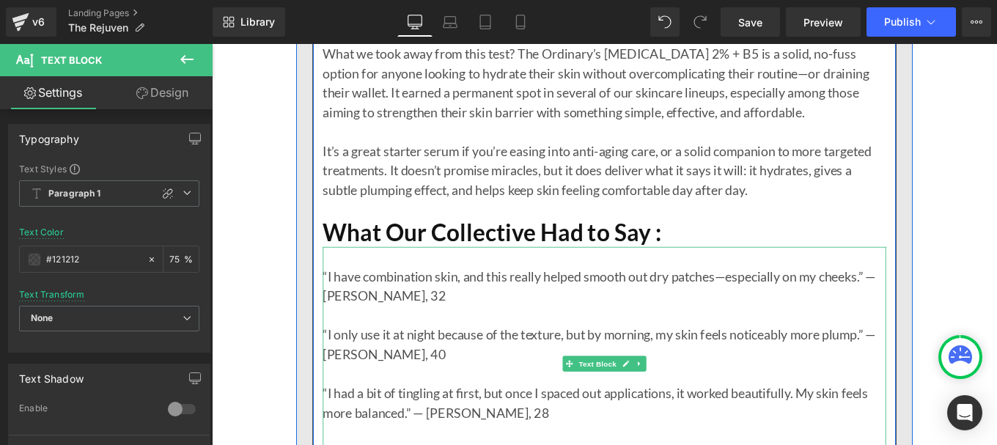
drag, startPoint x: 901, startPoint y: 245, endPoint x: 380, endPoint y: 228, distance: 521.3
click at [901, 273] on div "“I have combination skin, and this really helped smooth out dry patches—especia…" at bounding box center [655, 405] width 636 height 264
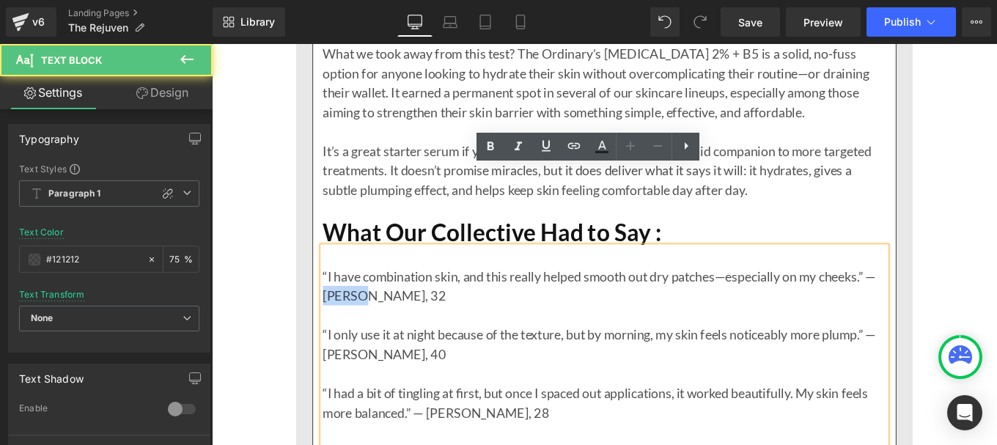
drag, startPoint x: 369, startPoint y: 234, endPoint x: 332, endPoint y: 238, distance: 36.8
click at [337, 273] on div "“I have combination skin, and this really helped smooth out dry patches—especia…" at bounding box center [655, 405] width 636 height 264
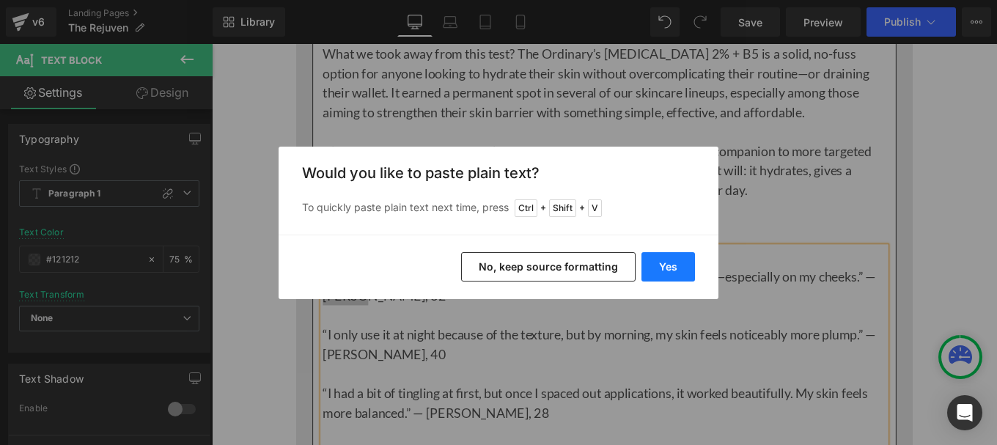
click at [665, 276] on button "Yes" at bounding box center [667, 266] width 53 height 29
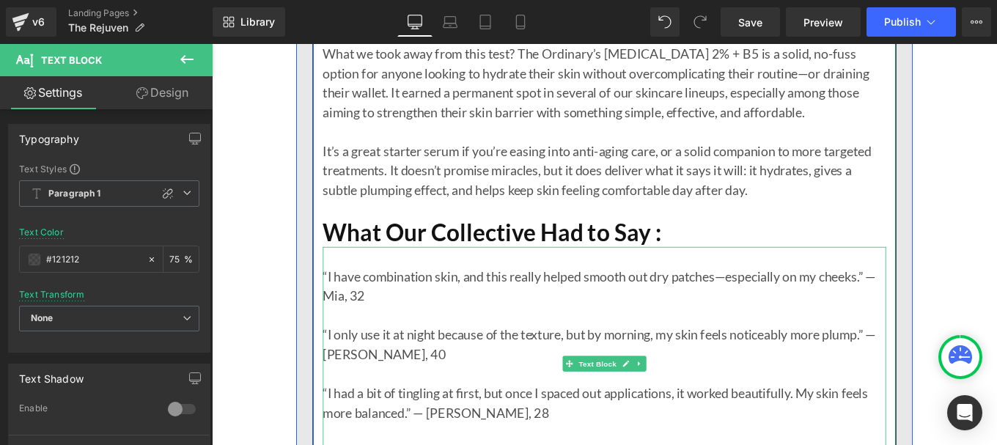
click at [908, 361] on div "“I only use it at night because of the texture, but by morning, my skin feels n…" at bounding box center [655, 383] width 636 height 44
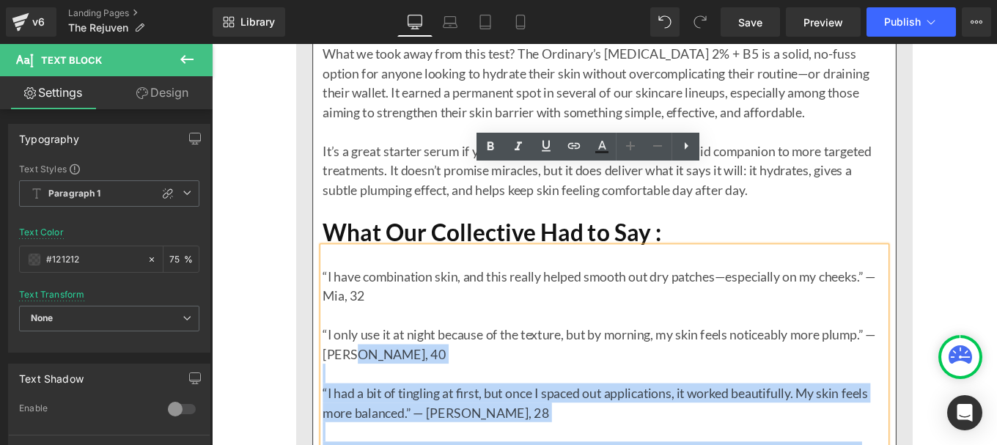
drag, startPoint x: 363, startPoint y: 303, endPoint x: 330, endPoint y: 301, distance: 33.7
click at [337, 301] on div "“I have combination skin, and this really helped smooth out dry patches—especia…" at bounding box center [655, 405] width 636 height 264
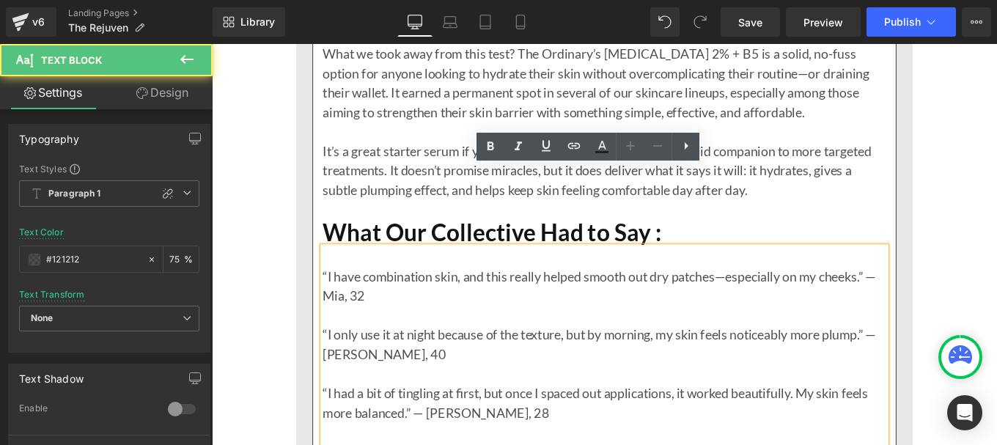
click at [337, 361] on div "“I only use it at night because of the texture, but by morning, my skin feels n…" at bounding box center [655, 383] width 636 height 44
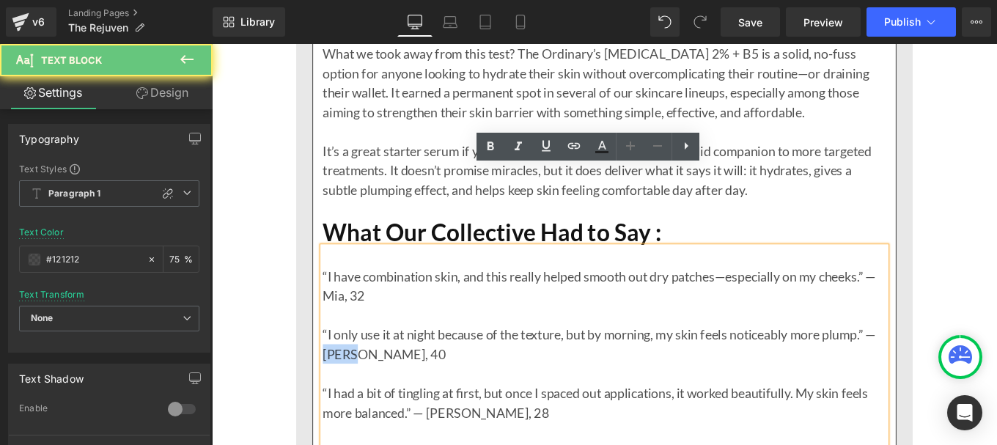
click at [337, 361] on div "“I only use it at night because of the texture, but by morning, my skin feels n…" at bounding box center [655, 383] width 636 height 44
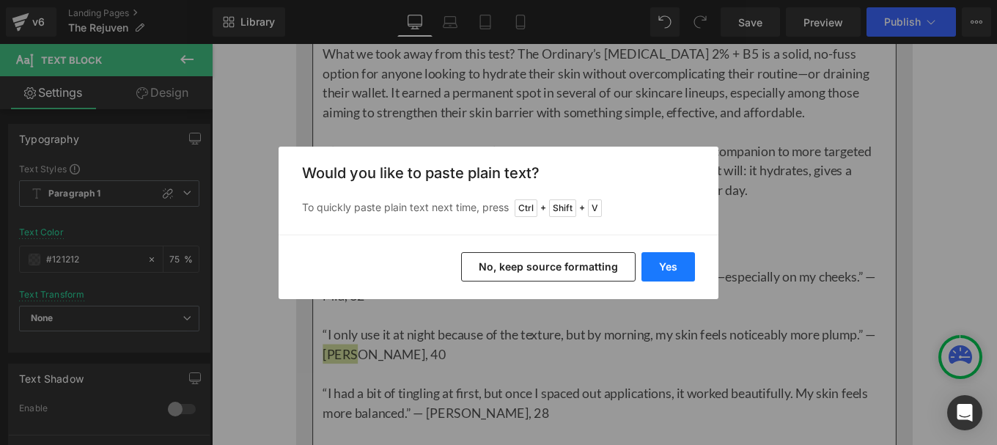
click at [671, 266] on button "Yes" at bounding box center [667, 266] width 53 height 29
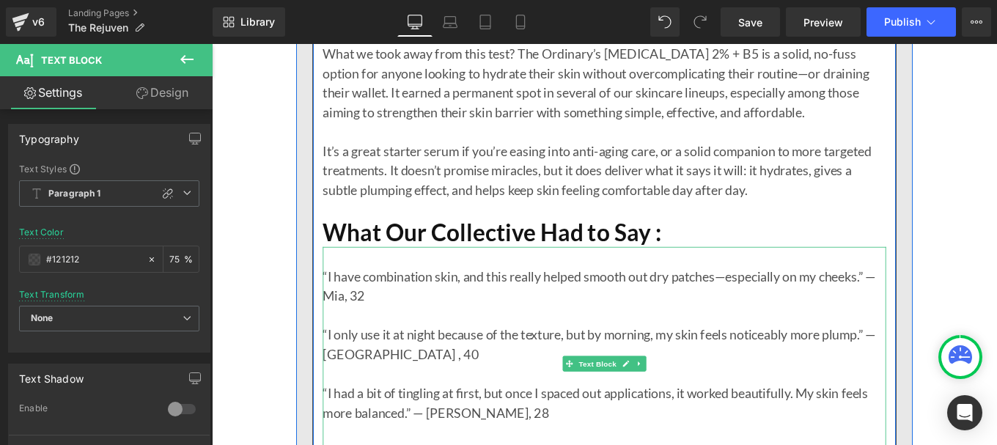
click at [374, 361] on div "“I only use it at night because of the texture, but by morning, my skin feels n…" at bounding box center [655, 383] width 636 height 44
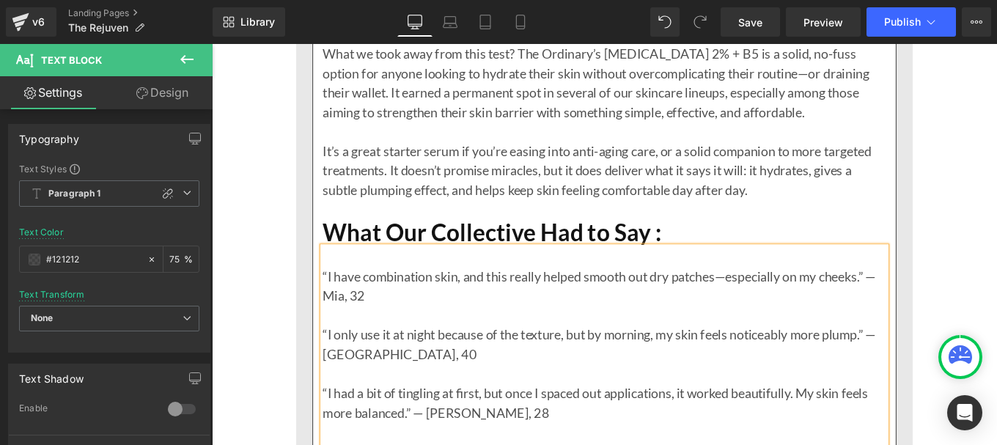
click at [898, 405] on div at bounding box center [655, 416] width 636 height 22
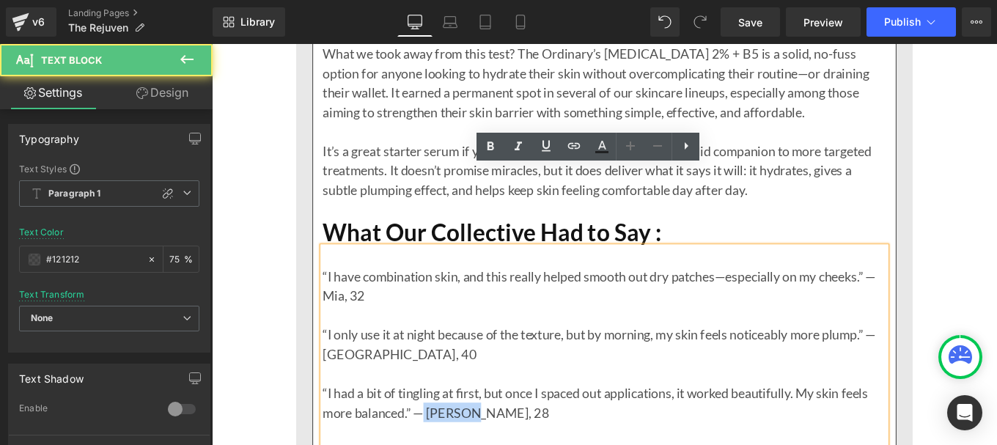
drag, startPoint x: 448, startPoint y: 370, endPoint x: 502, endPoint y: 368, distance: 53.5
click at [502, 427] on div "“I had a bit of tingling at first, but once I spaced out applications, it worke…" at bounding box center [655, 449] width 636 height 44
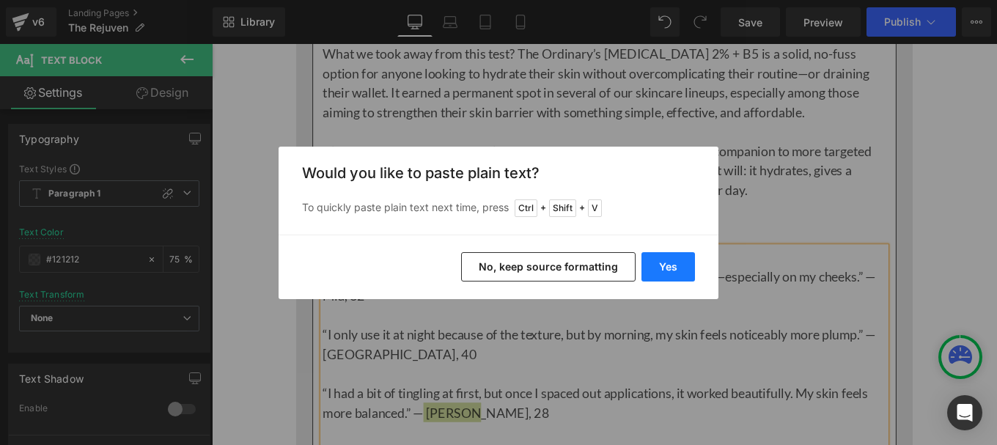
click at [674, 269] on button "Yes" at bounding box center [667, 266] width 53 height 29
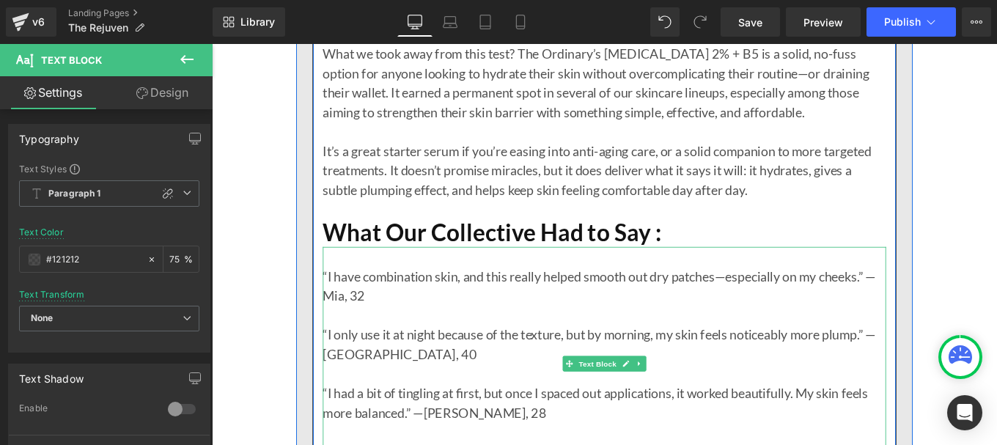
click at [445, 427] on div "“I had a bit of tingling at first, but once I spaced out applications, it worke…" at bounding box center [655, 449] width 636 height 44
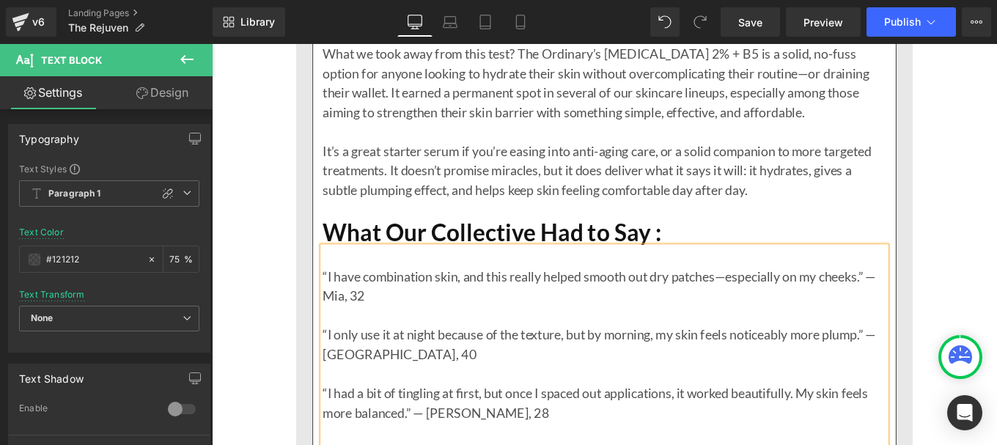
drag, startPoint x: 899, startPoint y: 336, endPoint x: 789, endPoint y: 361, distance: 112.6
click at [899, 427] on div "“I had a bit of tingling at first, but once I spaced out applications, it worke…" at bounding box center [655, 449] width 636 height 44
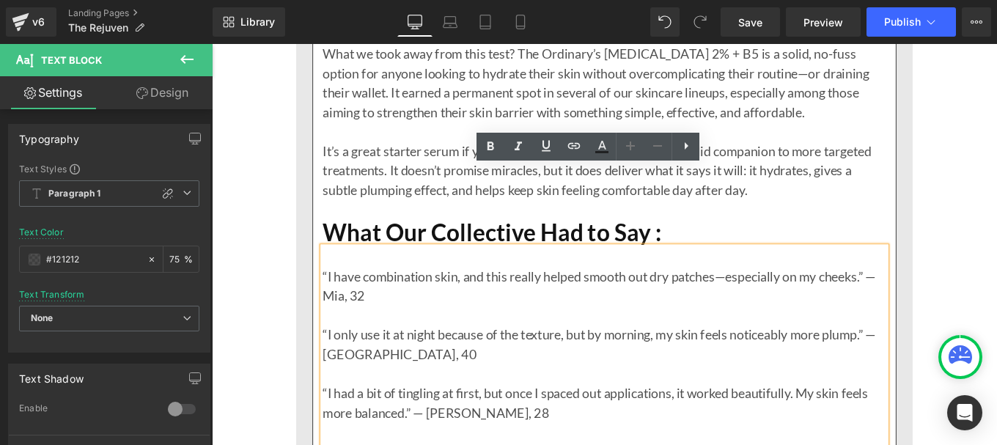
drag, startPoint x: 471, startPoint y: 435, endPoint x: 514, endPoint y: 435, distance: 43.2
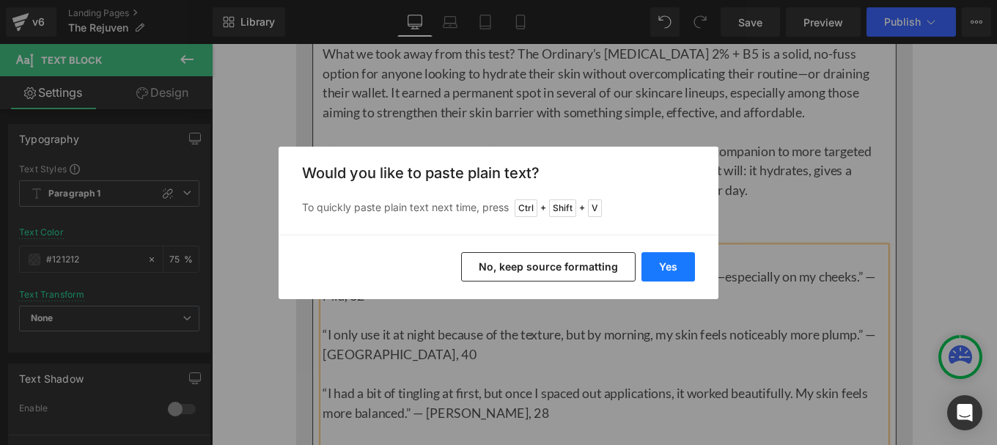
click at [668, 257] on button "Yes" at bounding box center [667, 266] width 53 height 29
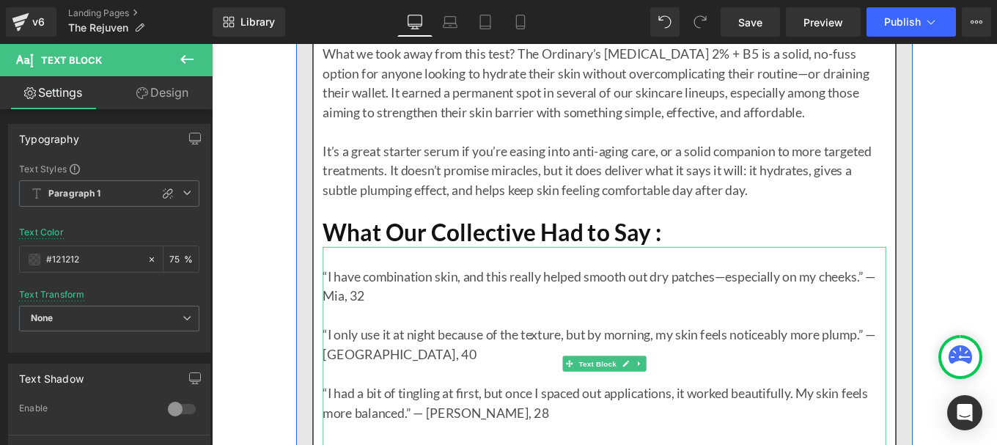
click at [503, 427] on div "“I had a bit of tingling at first, but once I spaced out applications, it worke…" at bounding box center [655, 449] width 636 height 44
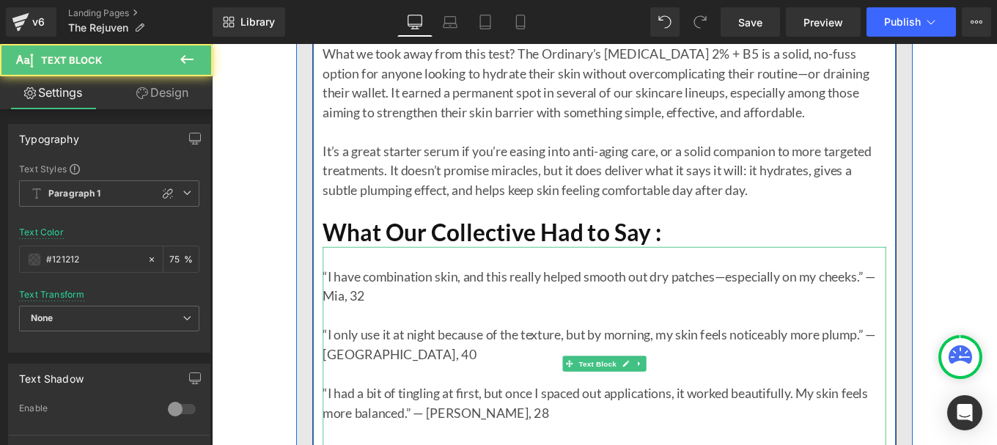
click at [512, 427] on div "“I had a bit of tingling at first, but once I spaced out applications, it worke…" at bounding box center [655, 449] width 636 height 44
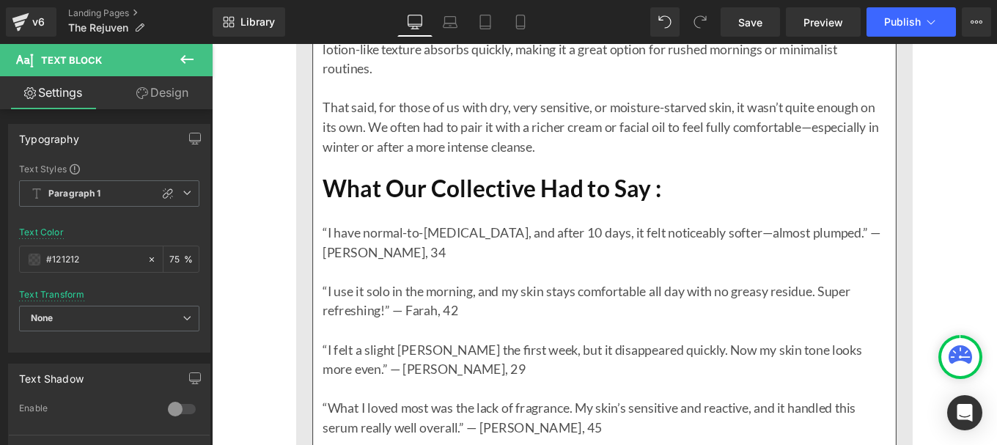
scroll to position [12952, 0]
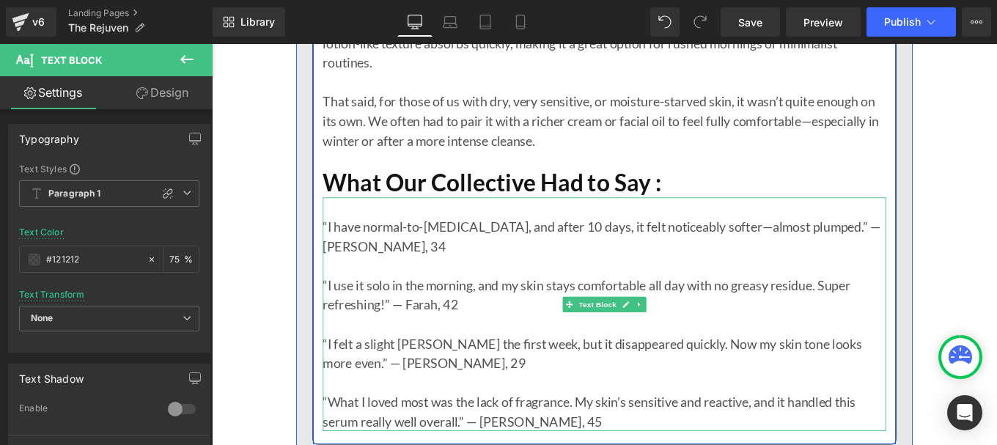
click at [906, 240] on p "“I have normal-to-[MEDICAL_DATA], and after 10 days, it felt noticeably softer—…" at bounding box center [655, 262] width 636 height 44
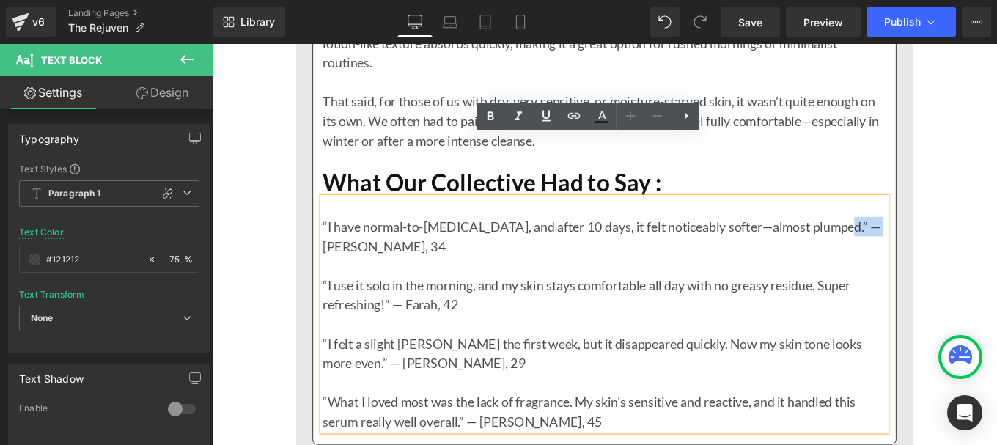
drag, startPoint x: 906, startPoint y: 181, endPoint x: 939, endPoint y: 185, distance: 34.0
click at [939, 240] on p "“I have normal-to-[MEDICAL_DATA], and after 10 days, it felt noticeably softer—…" at bounding box center [655, 262] width 636 height 44
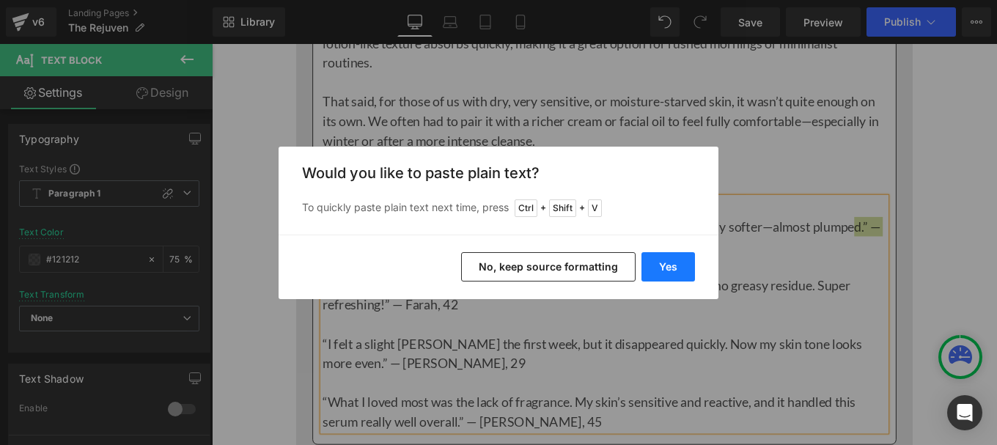
click at [666, 262] on button "Yes" at bounding box center [667, 266] width 53 height 29
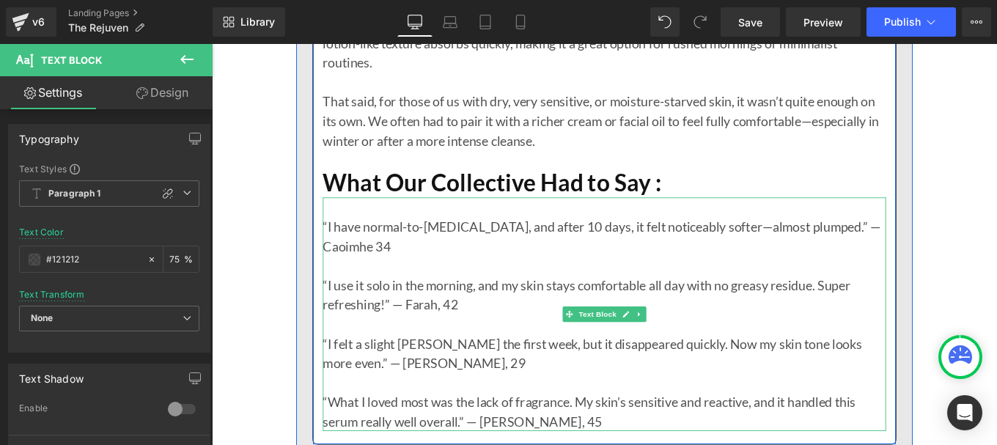
click at [956, 240] on p "“I have normal-to-[MEDICAL_DATA], and after 10 days, it felt noticeably softer—…" at bounding box center [655, 262] width 636 height 44
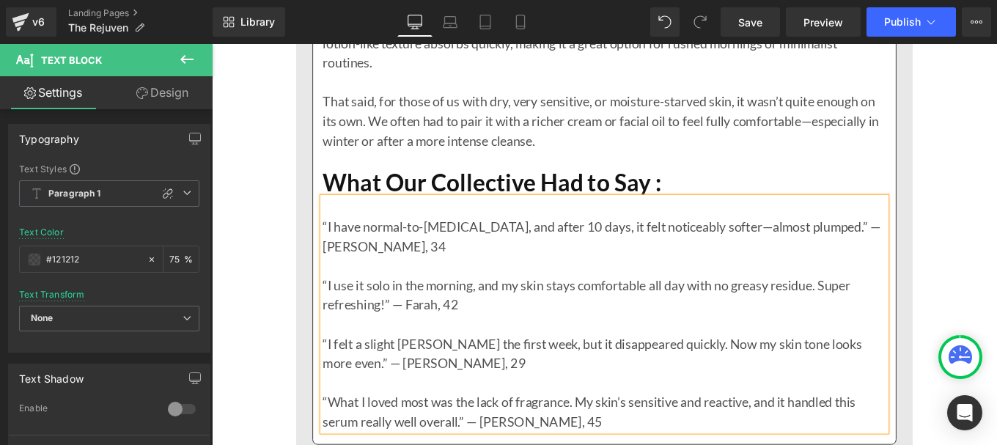
click at [915, 284] on p at bounding box center [655, 295] width 636 height 22
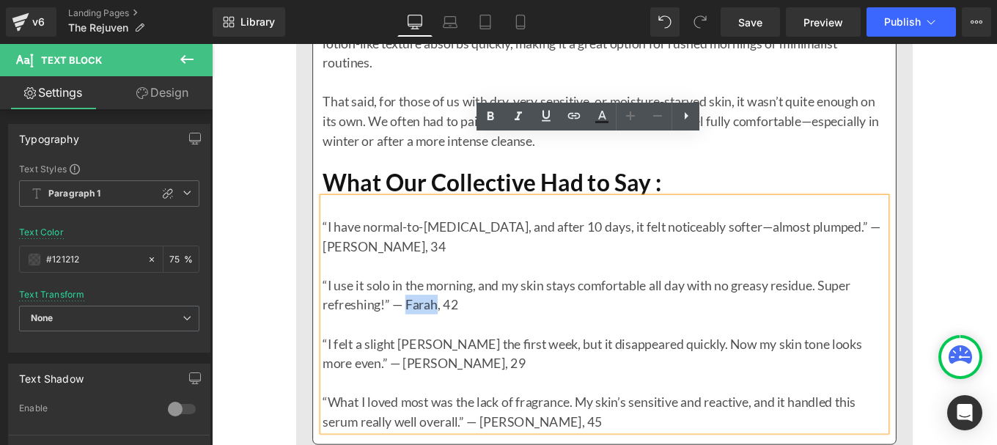
drag, startPoint x: 426, startPoint y: 269, endPoint x: 459, endPoint y: 268, distance: 33.7
click at [459, 306] on p "“I use it solo in the morning, and my skin stays comfortable all day with no gr…" at bounding box center [655, 328] width 636 height 44
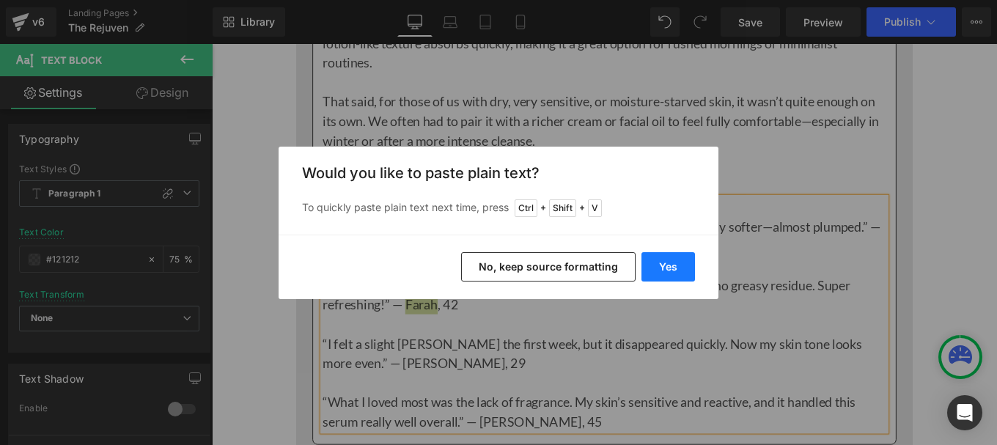
click at [665, 275] on button "Yes" at bounding box center [667, 266] width 53 height 29
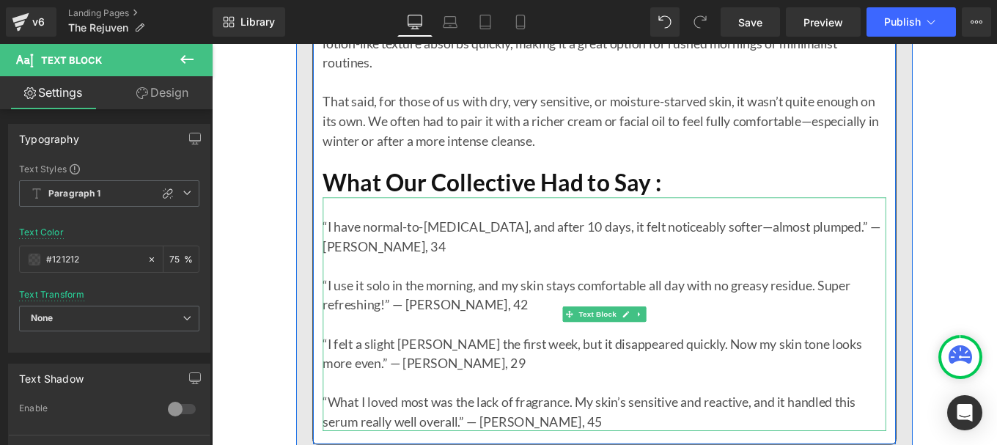
click at [879, 306] on p "“I use it solo in the morning, and my skin stays comfortable all day with no gr…" at bounding box center [655, 328] width 636 height 44
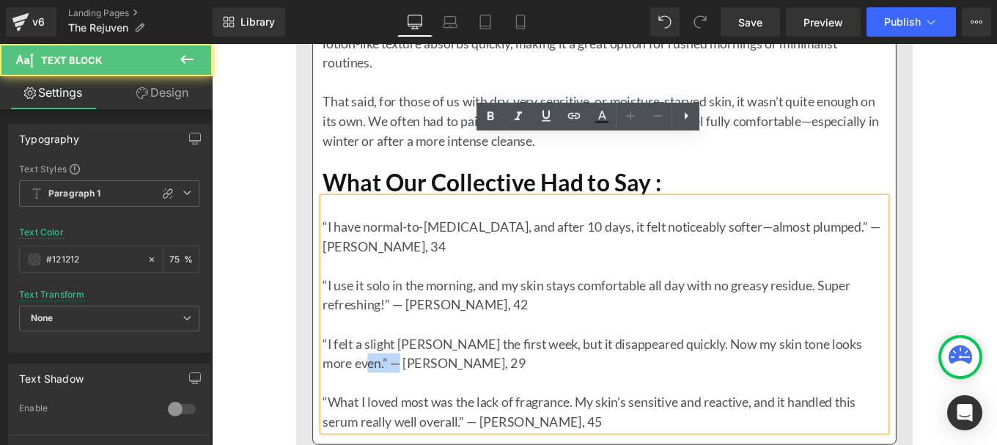
drag, startPoint x: 375, startPoint y: 336, endPoint x: 335, endPoint y: 333, distance: 40.5
click at [337, 372] on p "“I felt a slight [PERSON_NAME] the first week, but it disappeared quickly. Now …" at bounding box center [655, 394] width 636 height 44
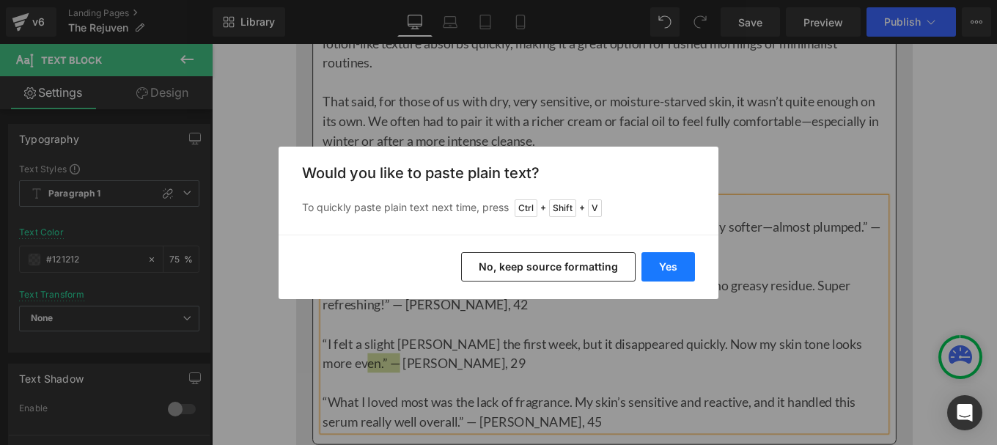
click at [668, 265] on button "Yes" at bounding box center [667, 266] width 53 height 29
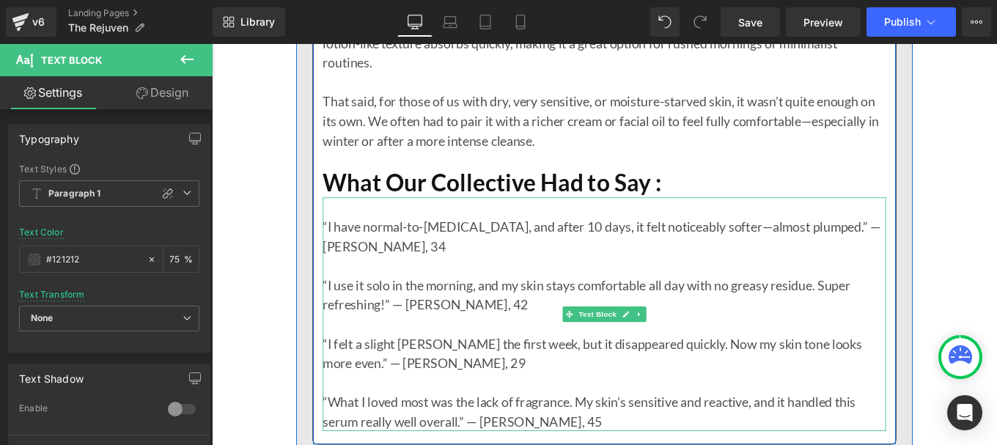
click at [363, 372] on p "“I felt a slight [PERSON_NAME] the first week, but it disappeared quickly. Now …" at bounding box center [655, 394] width 636 height 44
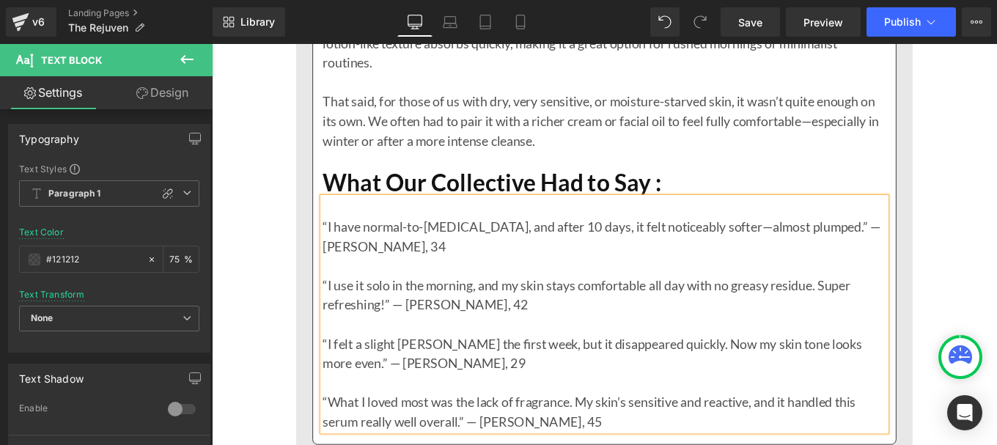
drag, startPoint x: 915, startPoint y: 322, endPoint x: 619, endPoint y: 390, distance: 303.6
click at [915, 372] on p "“I felt a slight [PERSON_NAME] the first week, but it disappeared quickly. Now …" at bounding box center [655, 394] width 636 height 44
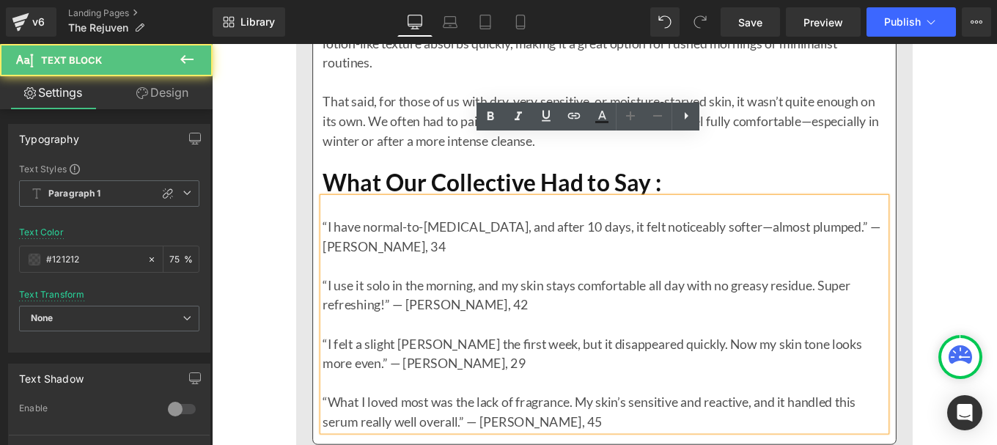
drag, startPoint x: 514, startPoint y: 400, endPoint x: 540, endPoint y: 400, distance: 26.4
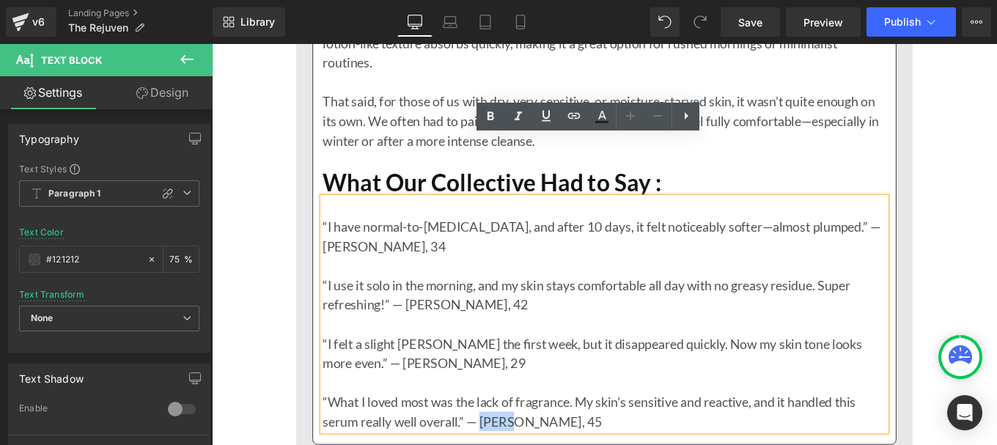
drag, startPoint x: 540, startPoint y: 400, endPoint x: 509, endPoint y: 402, distance: 30.8
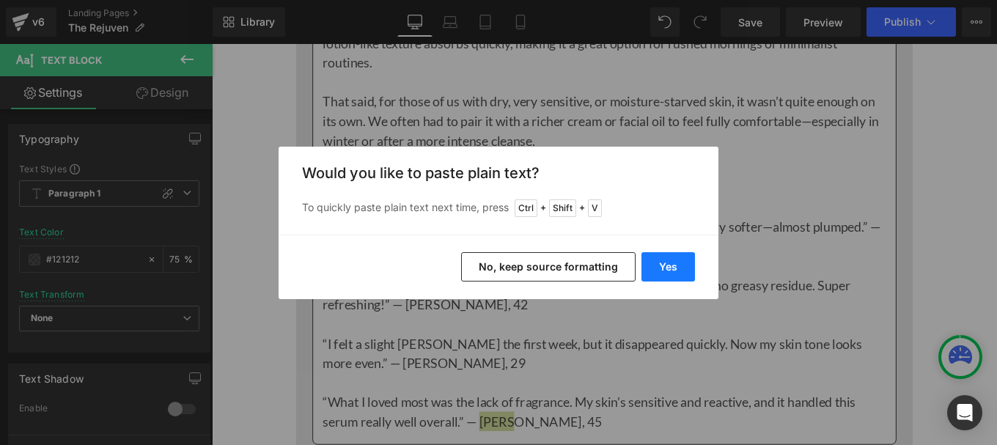
click at [658, 267] on button "Yes" at bounding box center [667, 266] width 53 height 29
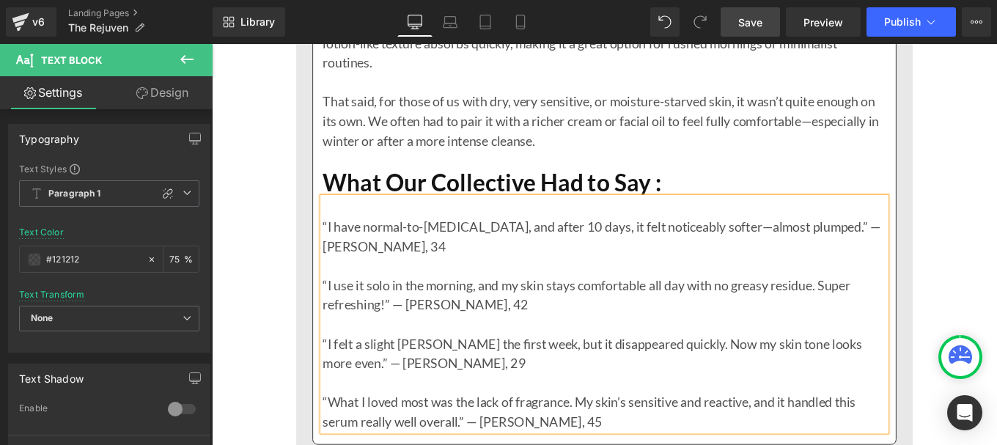
click at [758, 23] on span "Save" at bounding box center [750, 22] width 24 height 15
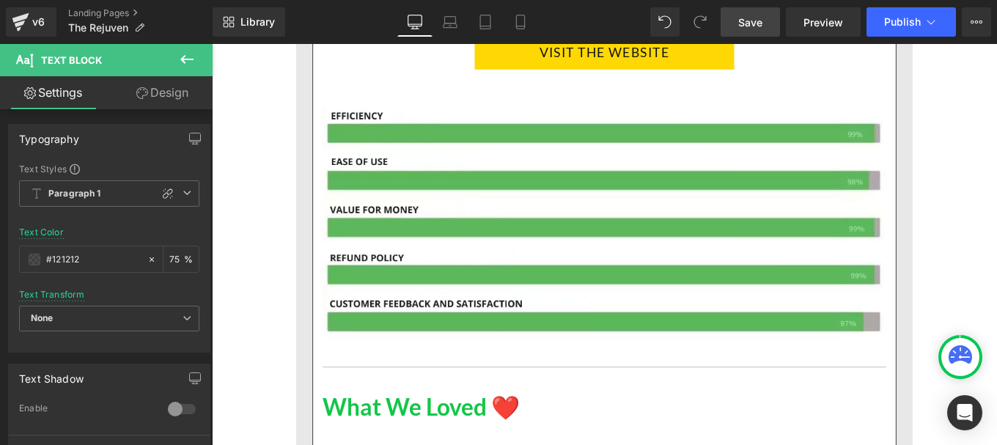
scroll to position [2421, 0]
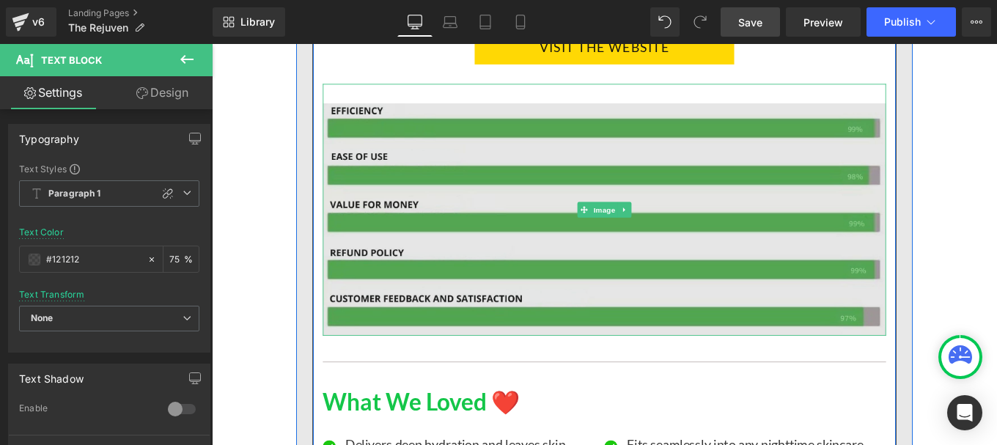
click at [597, 176] on img at bounding box center [655, 231] width 636 height 284
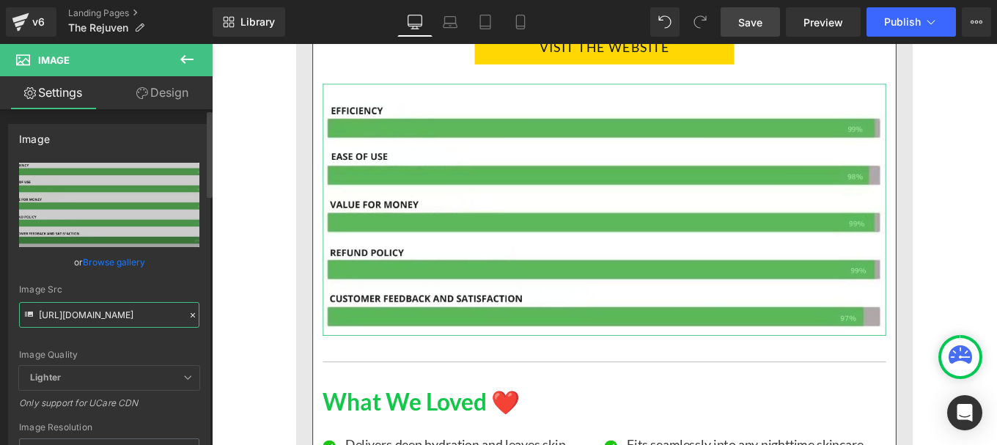
click at [92, 313] on input "[URL][DOMAIN_NAME]" at bounding box center [109, 315] width 180 height 26
paste input "Pourcentage_produit_1_ANGLAIS.jpg?v=1756121421"
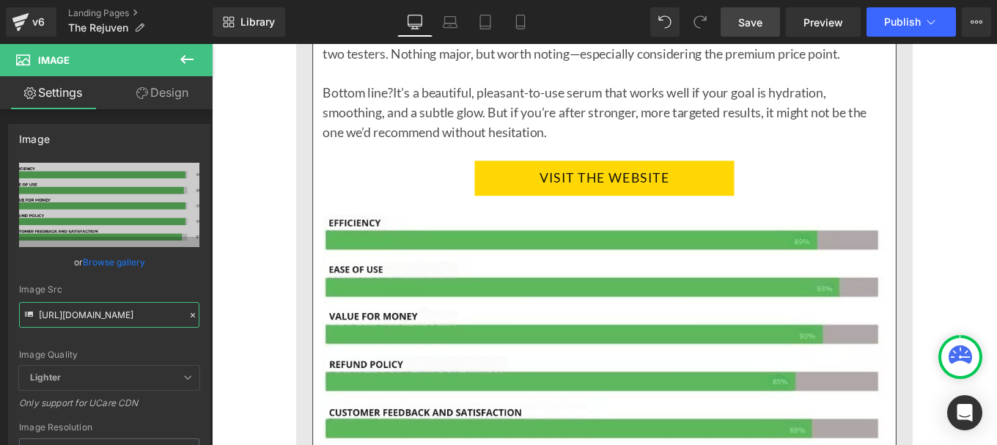
scroll to position [4696, 0]
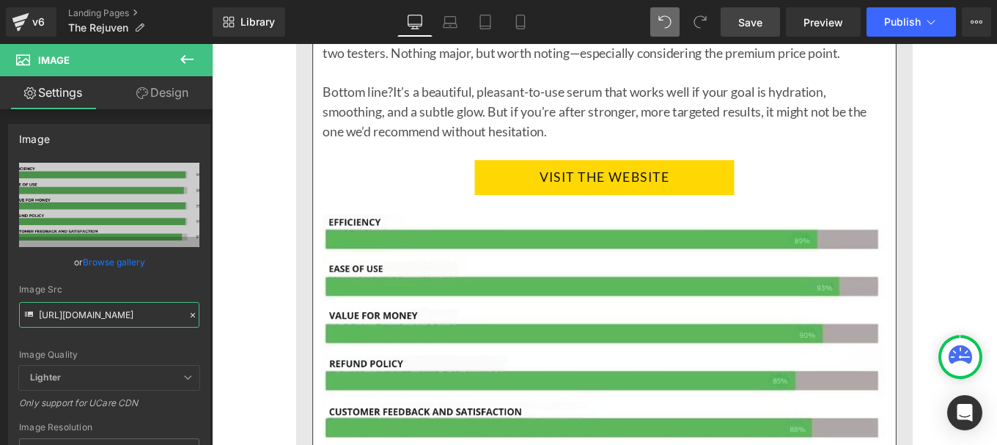
type input "[URL][DOMAIN_NAME]"
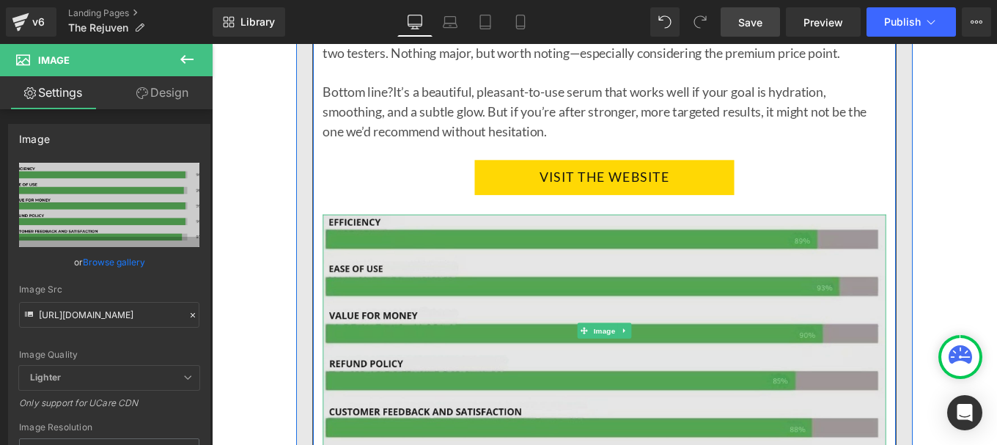
click at [575, 308] on img at bounding box center [655, 368] width 636 height 262
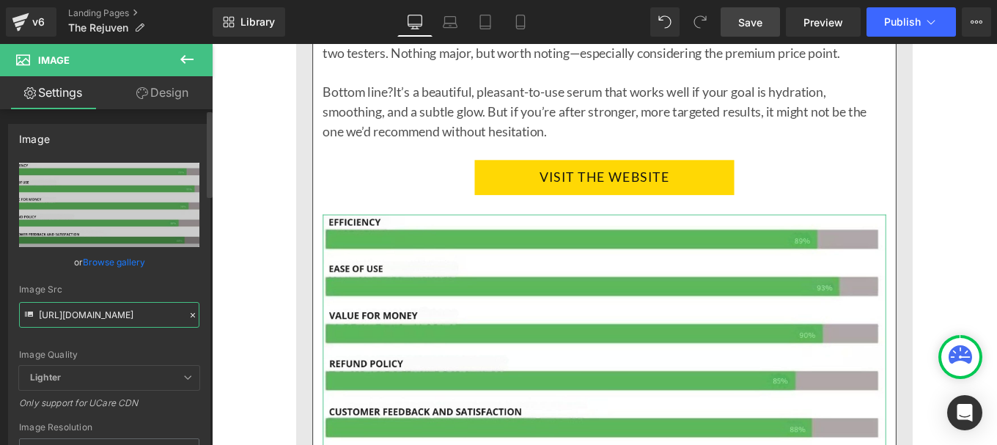
click at [122, 312] on input "[URL][DOMAIN_NAME]" at bounding box center [109, 315] width 180 height 26
paste input "Pourcentage_produit_2_Anglais.jpg?v=1756121421"
type input "[URL][DOMAIN_NAME]"
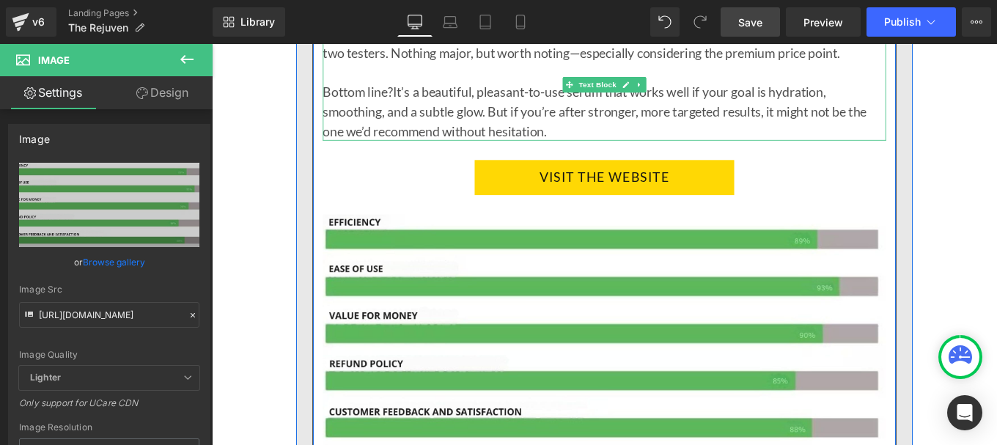
click at [432, 106] on span "It’s a beautiful, pleasant-to-use serum that works well if your goal is hydrati…" at bounding box center [644, 120] width 614 height 62
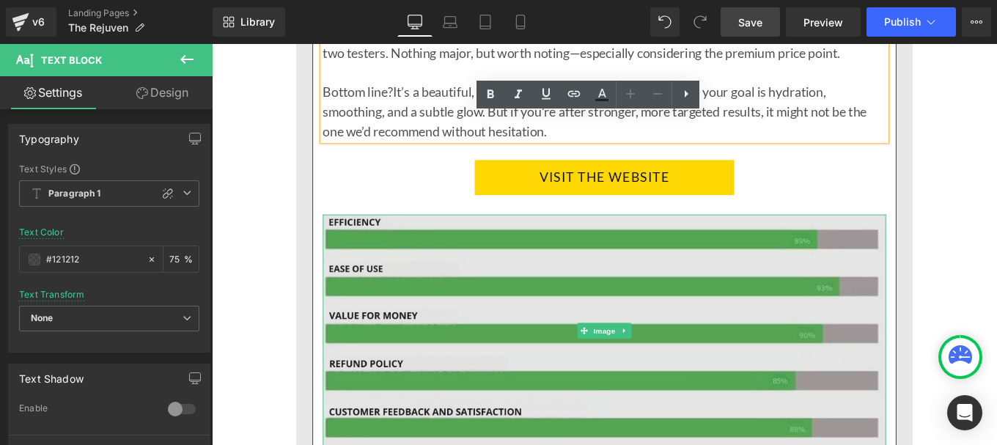
click at [458, 317] on img at bounding box center [655, 368] width 636 height 262
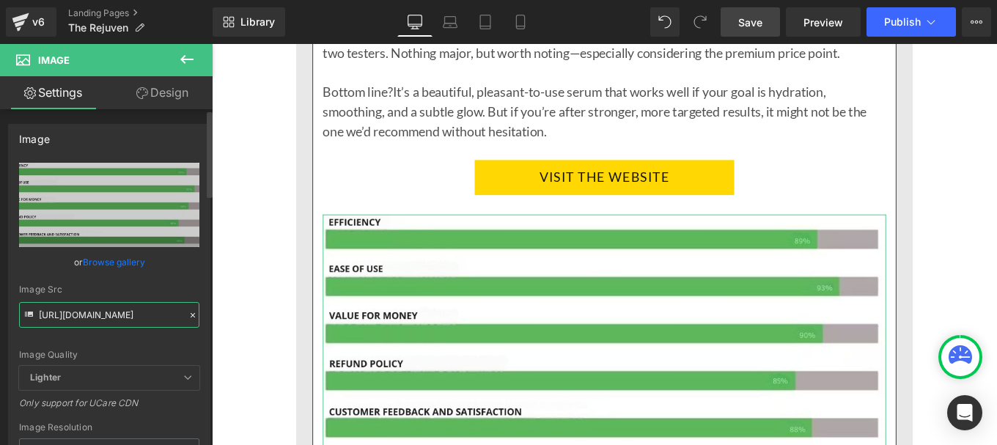
click at [107, 321] on input "[URL][DOMAIN_NAME]" at bounding box center [109, 315] width 180 height 26
paste input "Pourcentage_produit_2_Anglais.jpg?v=1756121421"
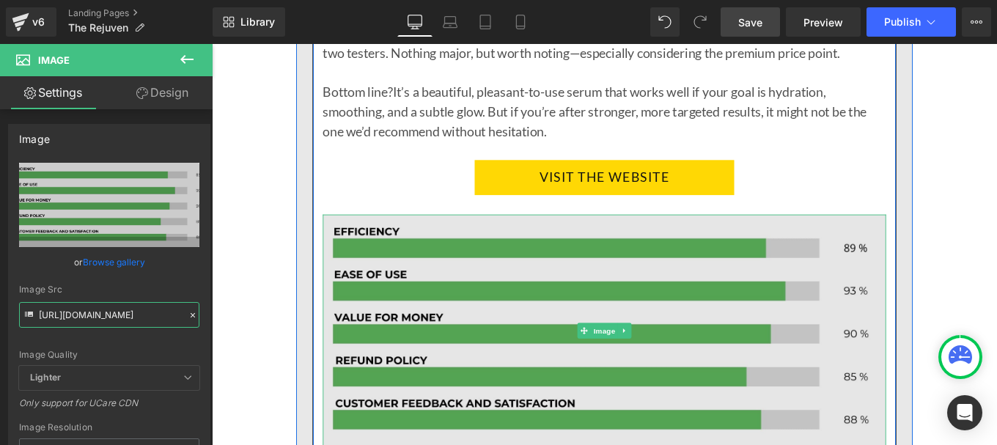
type input "[URL][DOMAIN_NAME]"
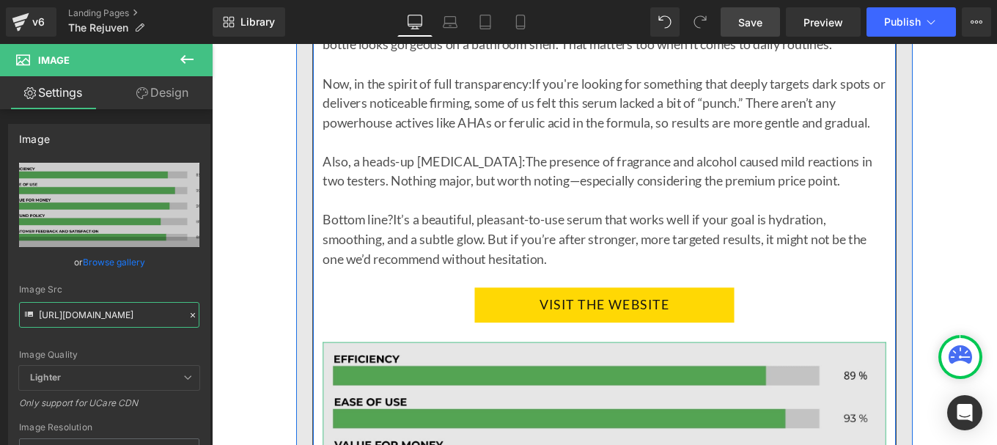
scroll to position [4551, 0]
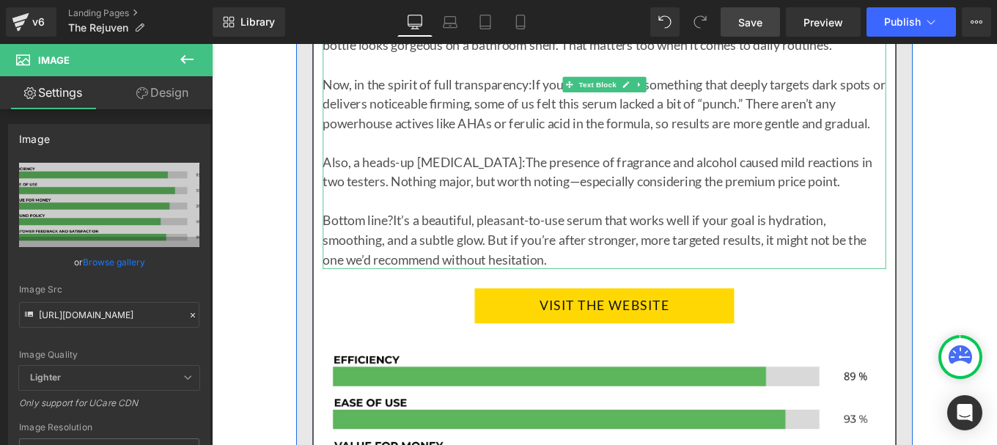
click at [459, 166] on div "Also, a heads-up [MEDICAL_DATA]: The presence of fragrance and alcohol caused m…" at bounding box center [655, 188] width 636 height 44
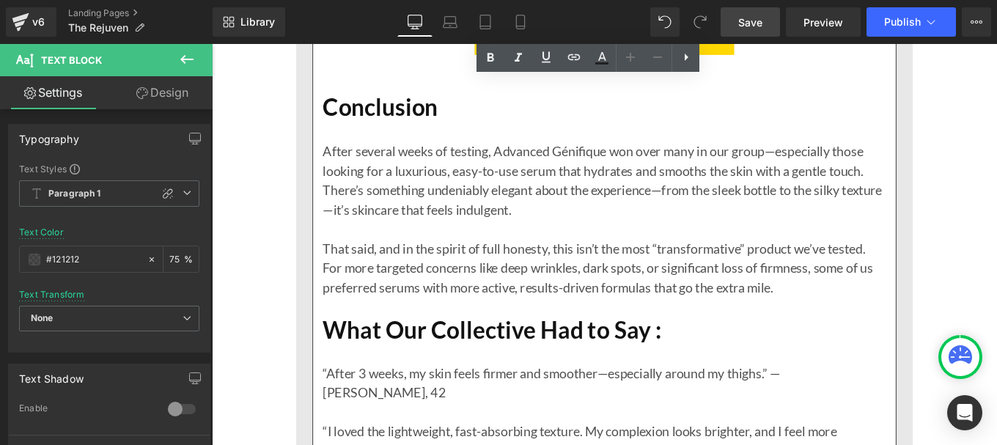
scroll to position [5706, 0]
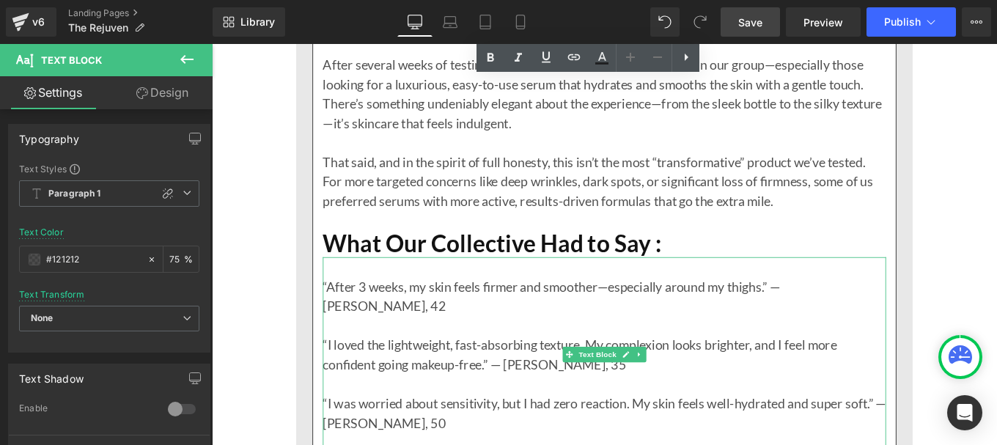
click at [459, 307] on p "“After 3 weeks, my skin feels firmer and smoother—especially around my thighs.”…" at bounding box center [655, 329] width 636 height 44
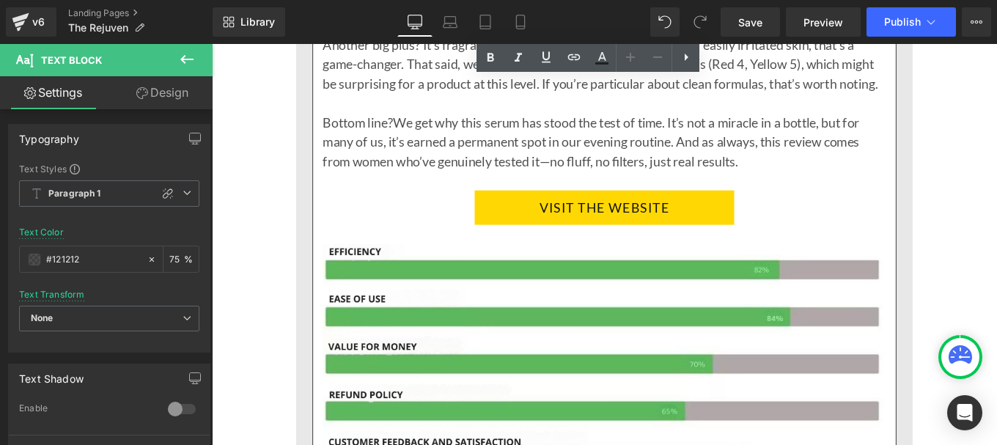
scroll to position [7007, 0]
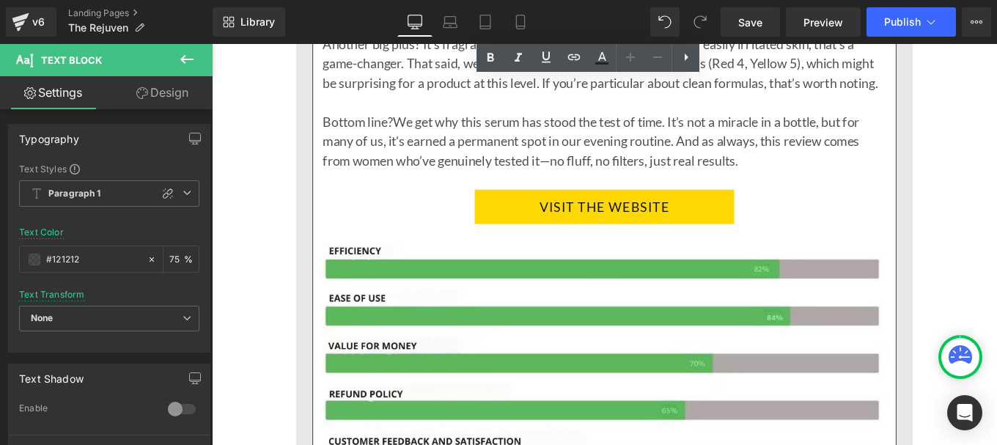
click at [651, 270] on img at bounding box center [655, 401] width 636 height 262
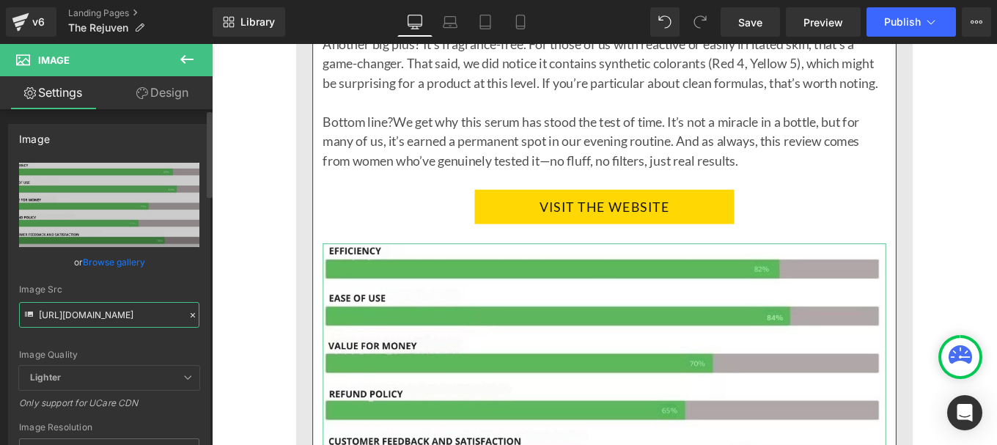
click at [113, 311] on input "[URL][DOMAIN_NAME]" at bounding box center [109, 315] width 180 height 26
paste input "Pourcentage_ANGLAIS_1.jpg?v=1756121971"
type input "[URL][DOMAIN_NAME]"
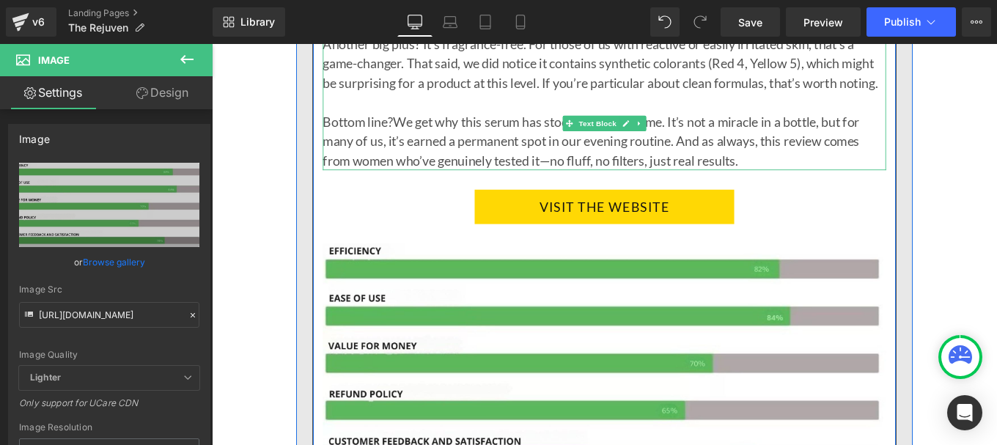
click at [836, 121] on div "Bottom line? We get why this serum has stood the test of time. It’s not a mirac…" at bounding box center [655, 154] width 636 height 66
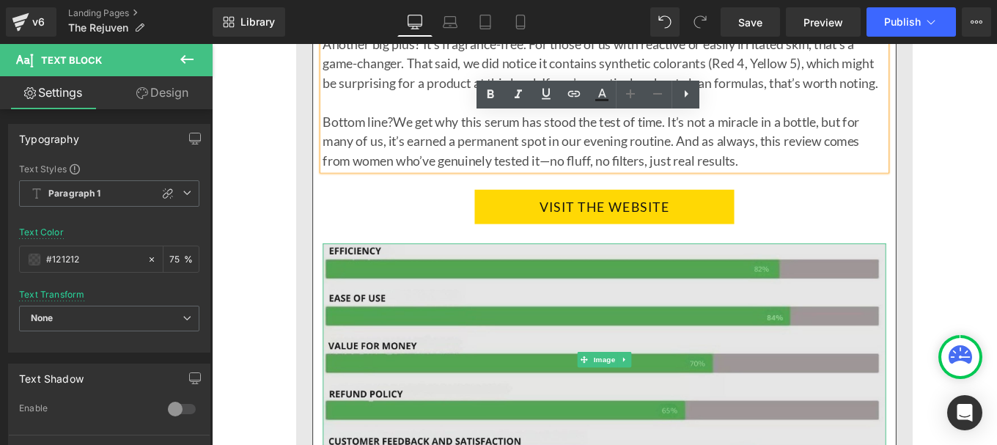
click at [712, 275] on img at bounding box center [655, 401] width 636 height 262
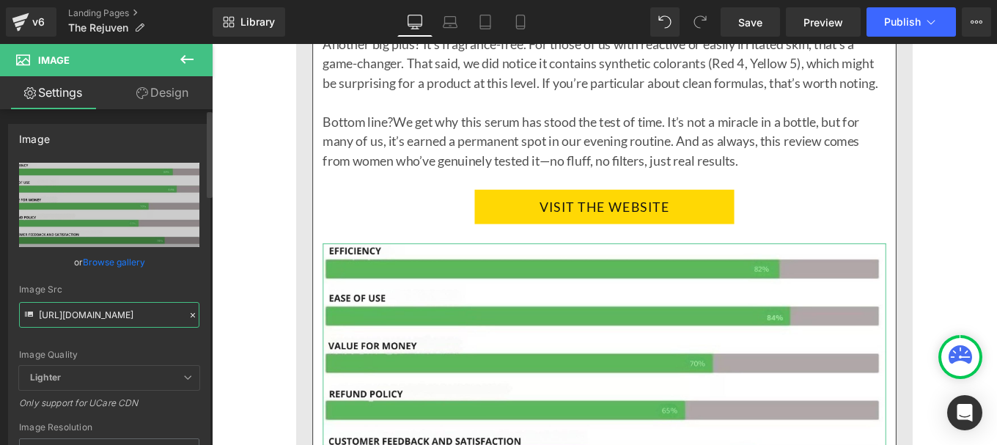
click at [125, 314] on input "[URL][DOMAIN_NAME]" at bounding box center [109, 315] width 180 height 26
paste input "Pourcentage_ANGLAIS_1.jpg?v=1756121971"
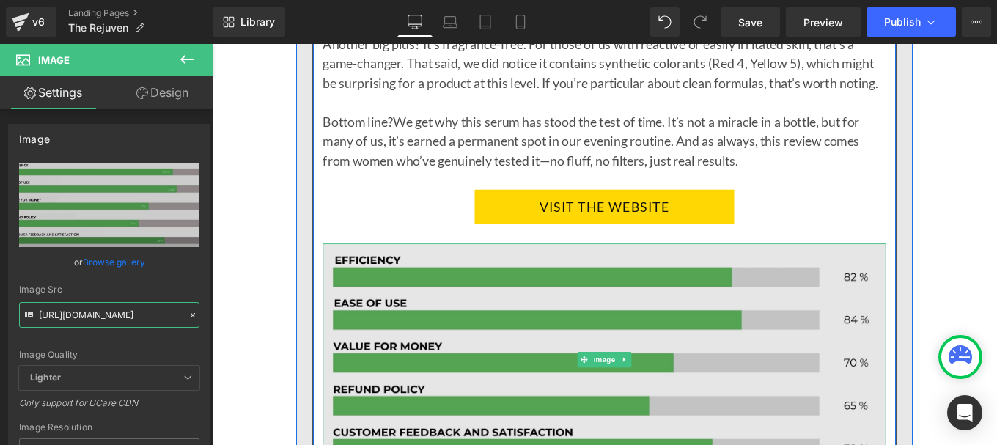
type input "[URL][DOMAIN_NAME]"
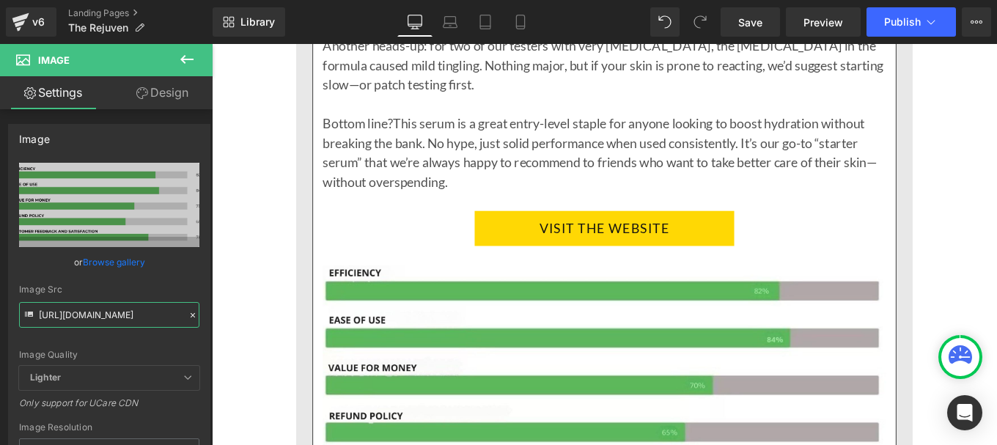
scroll to position [9428, 0]
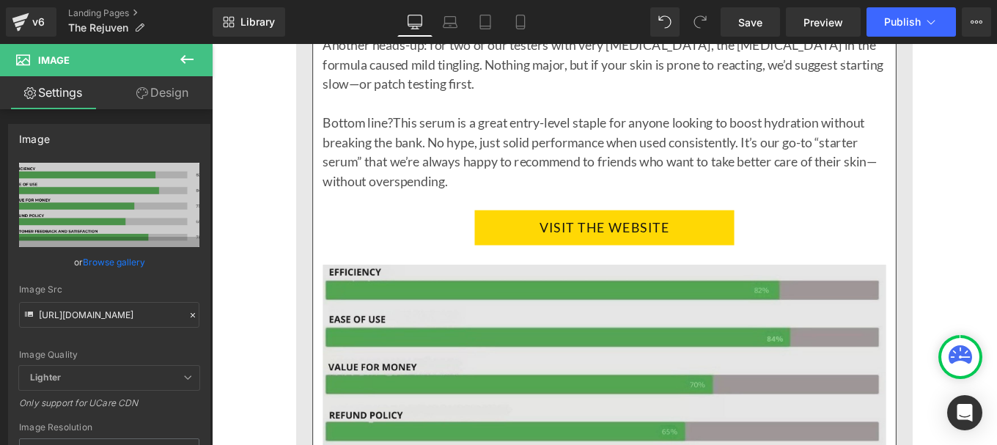
click at [602, 293] on img at bounding box center [655, 424] width 636 height 262
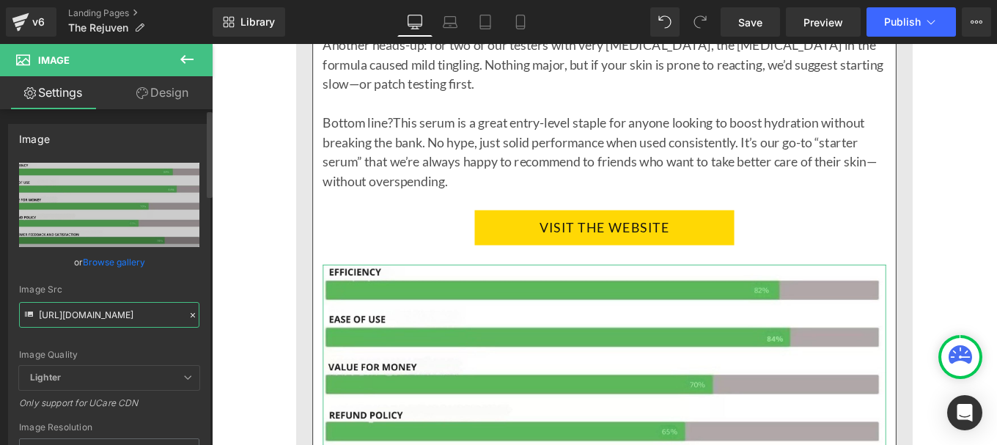
click at [137, 310] on input "[URL][DOMAIN_NAME]" at bounding box center [109, 315] width 180 height 26
paste input "Pourcentage_ANGLAIS_1.jpg?v=1756121971"
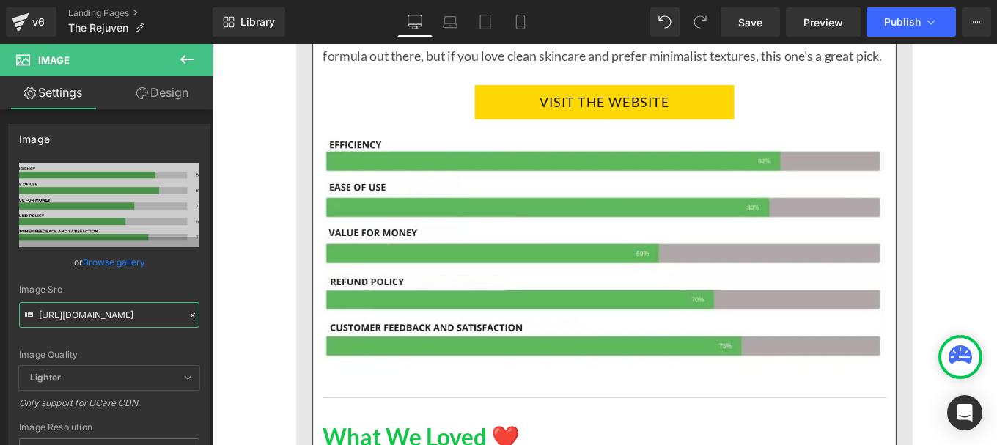
scroll to position [11932, 0]
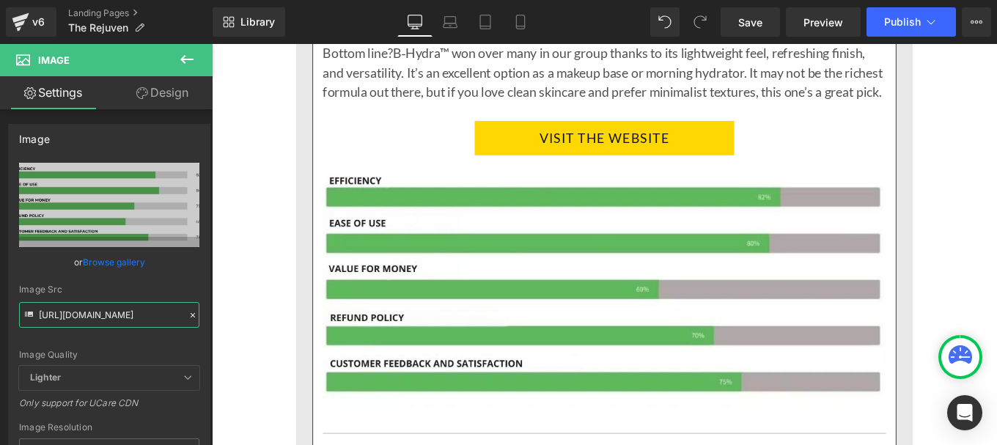
type input "[URL][DOMAIN_NAME]"
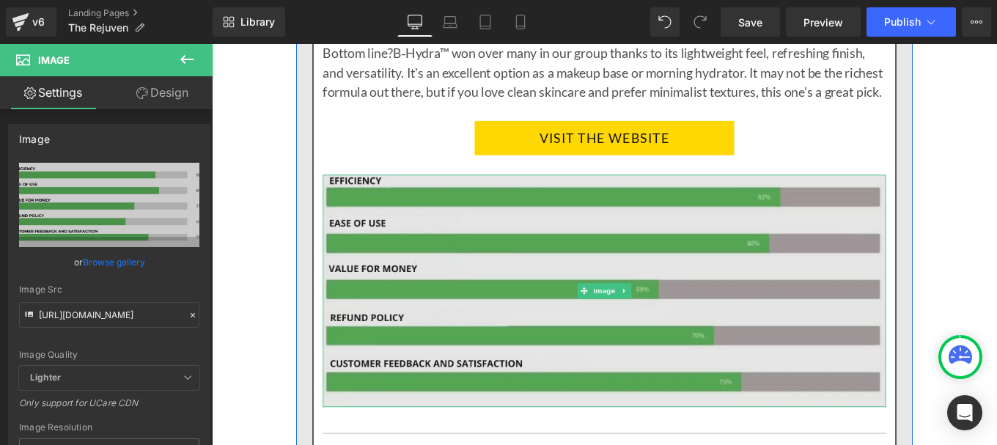
click at [627, 240] on img at bounding box center [655, 323] width 636 height 262
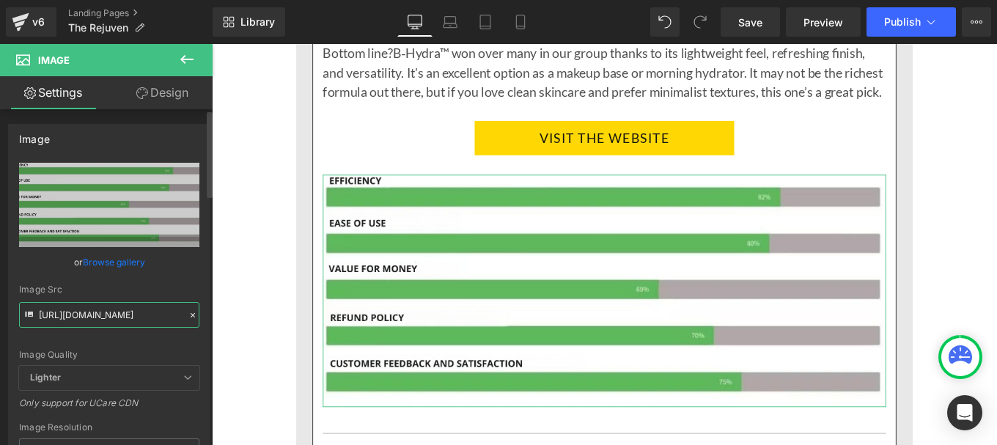
click at [128, 316] on input "[URL][DOMAIN_NAME]" at bounding box center [109, 315] width 180 height 26
paste input "text"
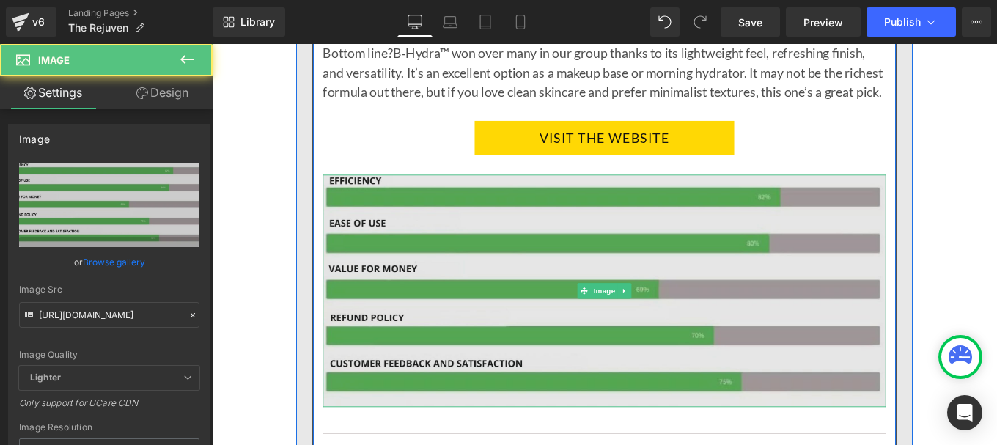
click at [606, 261] on img at bounding box center [655, 323] width 636 height 262
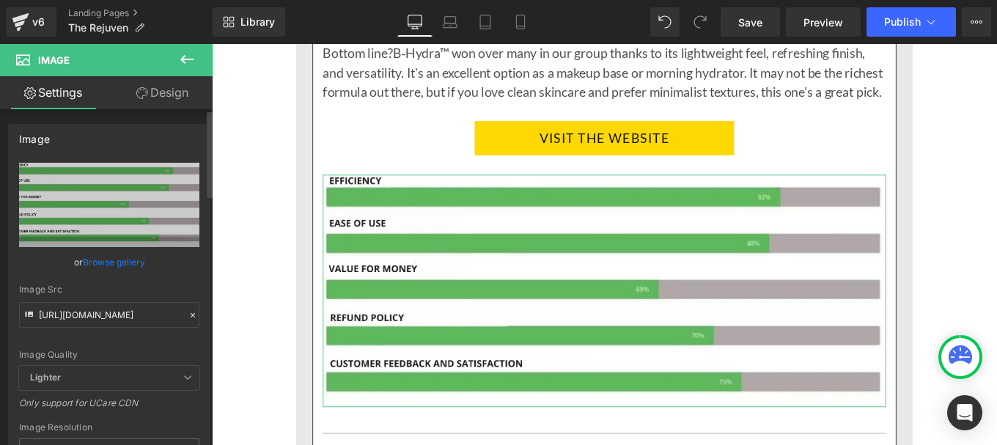
click at [149, 328] on div "Image Quality Lighter Lightest Lighter Lighter Lightest Only support for UCare …" at bounding box center [109, 264] width 180 height 203
click at [130, 311] on input "[URL][DOMAIN_NAME]" at bounding box center [109, 315] width 180 height 26
paste input "Pourcentage_produit_5_ANGLAIS.jpg?v=1756121421"
type input "[URL][DOMAIN_NAME]"
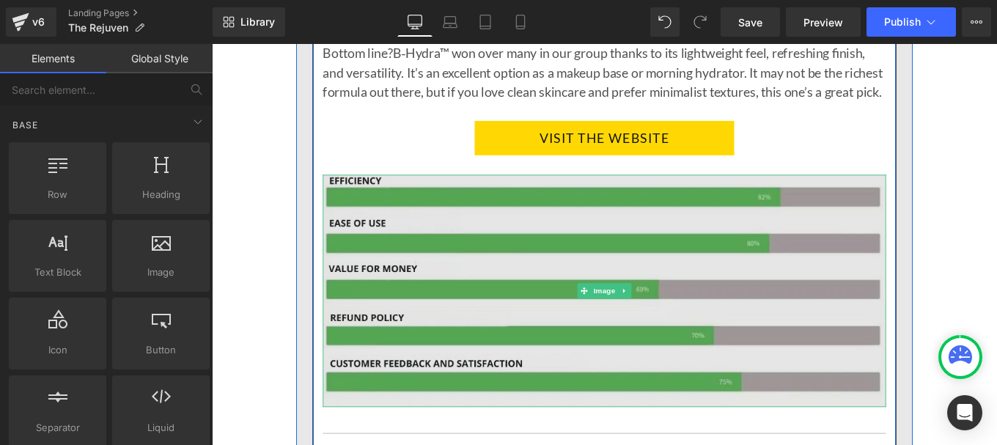
click at [727, 192] on img at bounding box center [655, 323] width 636 height 262
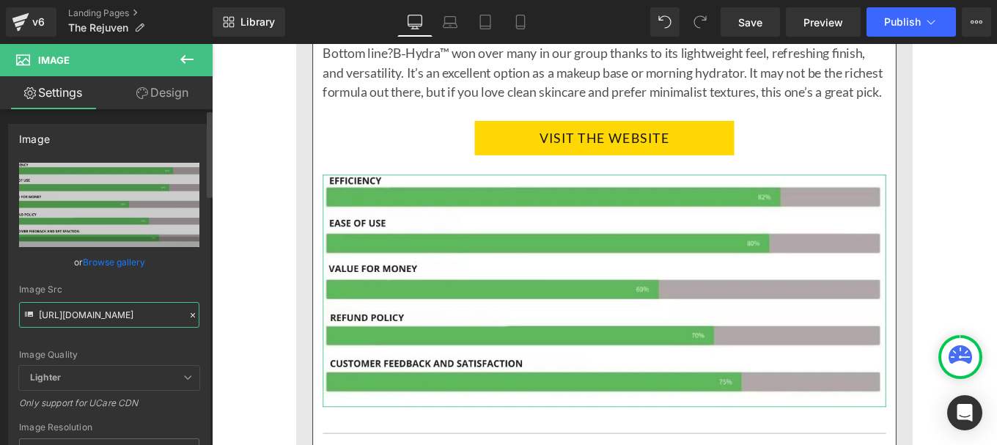
click at [139, 305] on input "[URL][DOMAIN_NAME]" at bounding box center [109, 315] width 180 height 26
paste input "Pourcentage_produit_5_ANGLAIS.jpg?v=1756121421"
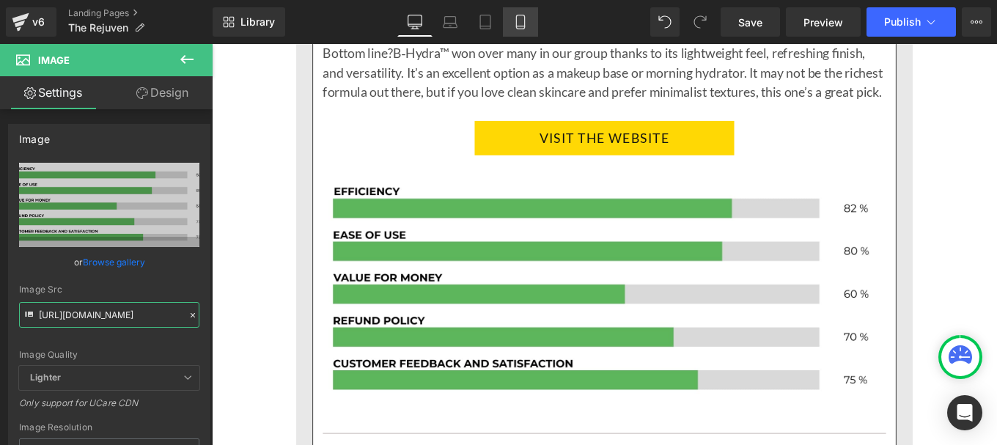
type input "[URL][DOMAIN_NAME]"
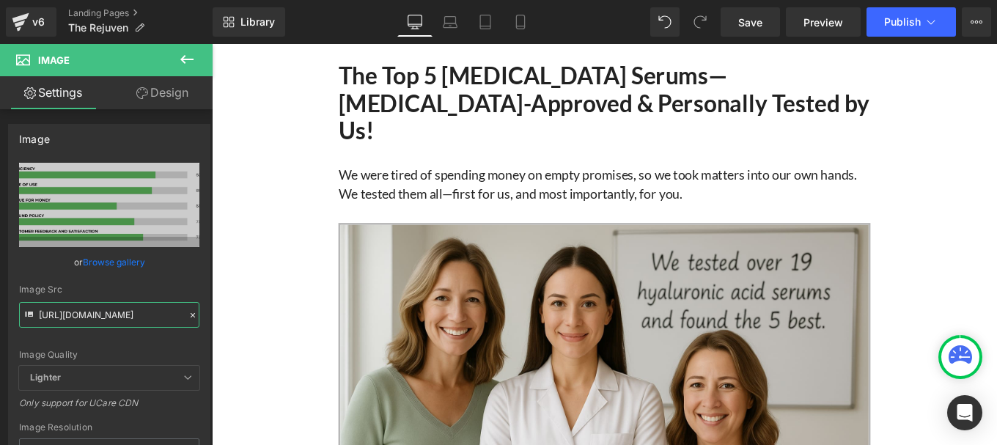
scroll to position [1, 0]
click at [892, 31] on button "Publish" at bounding box center [910, 21] width 89 height 29
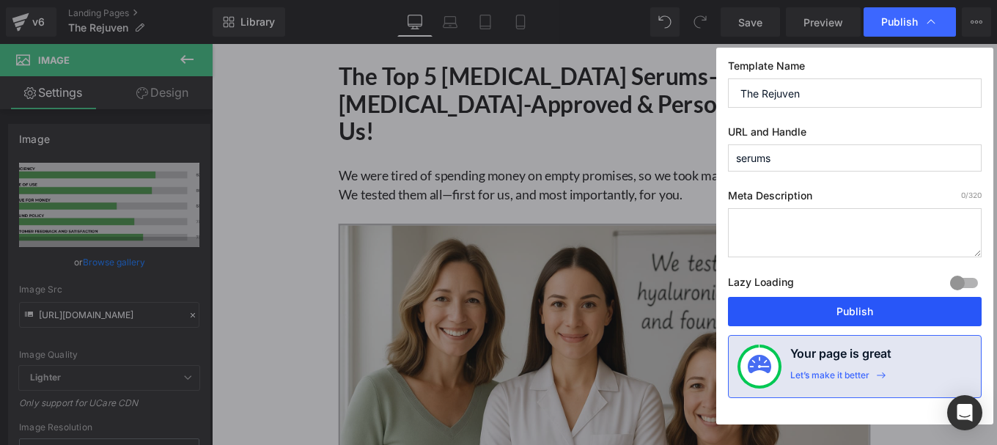
click at [817, 308] on button "Publish" at bounding box center [855, 311] width 254 height 29
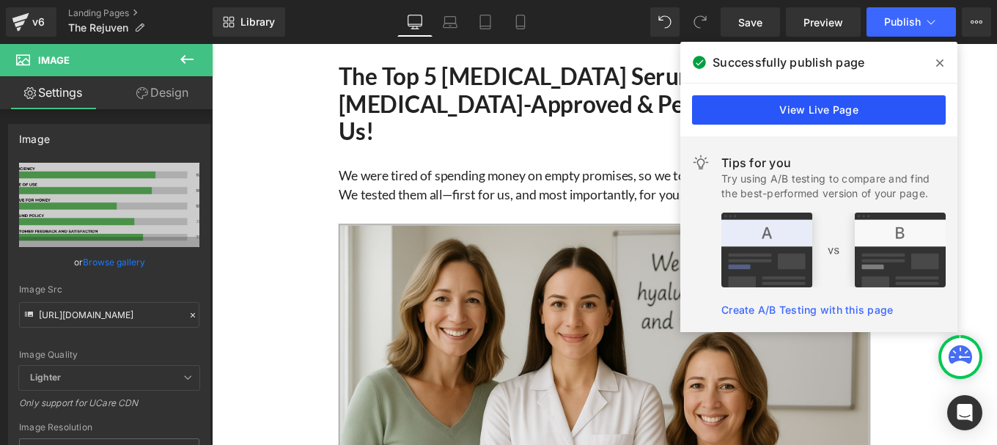
click at [827, 117] on link "View Live Page" at bounding box center [819, 109] width 254 height 29
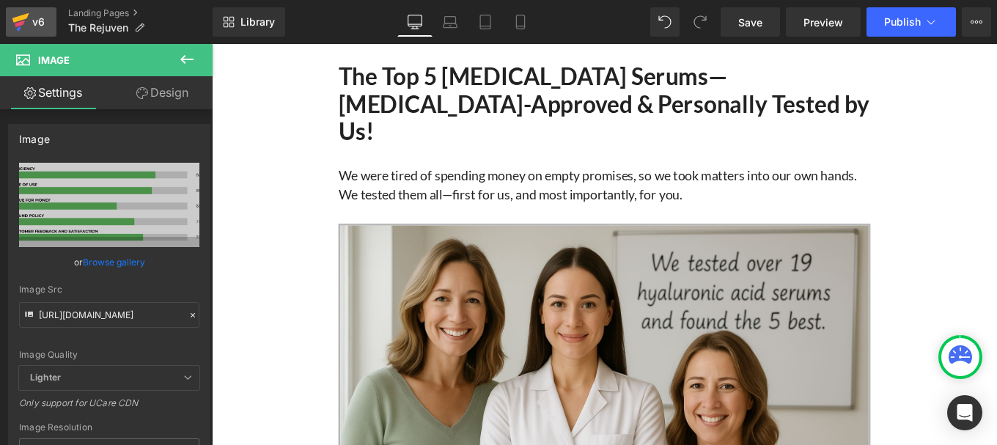
click at [20, 18] on icon at bounding box center [20, 18] width 17 height 10
